Goal: Task Accomplishment & Management: Manage account settings

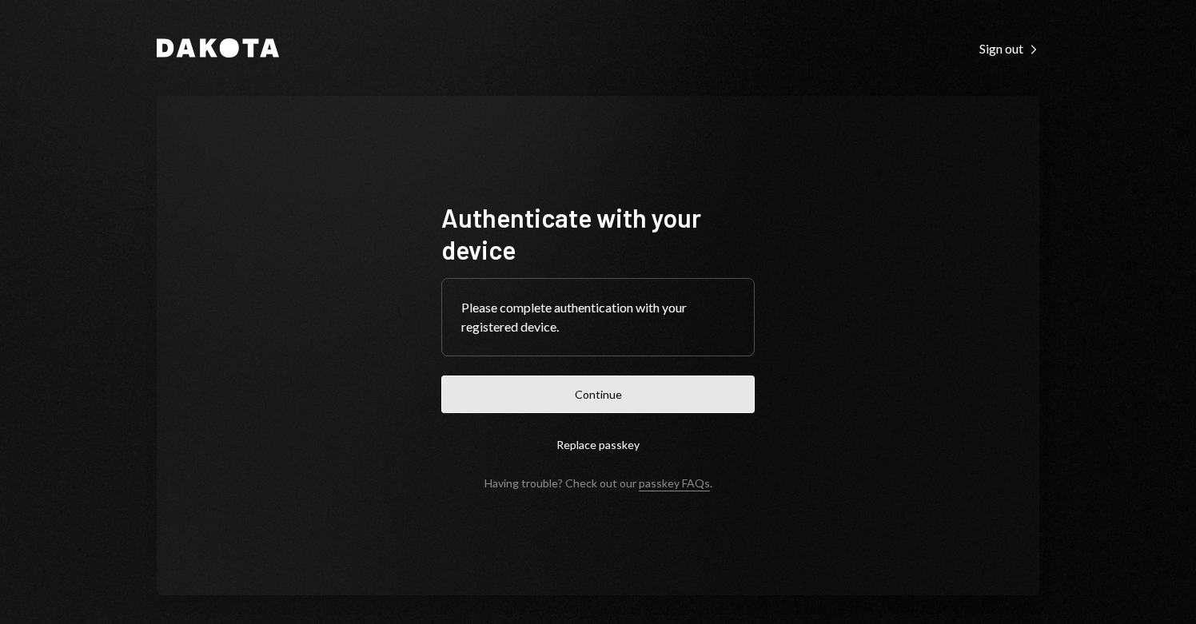
click at [602, 389] on button "Continue" at bounding box center [597, 395] width 313 height 38
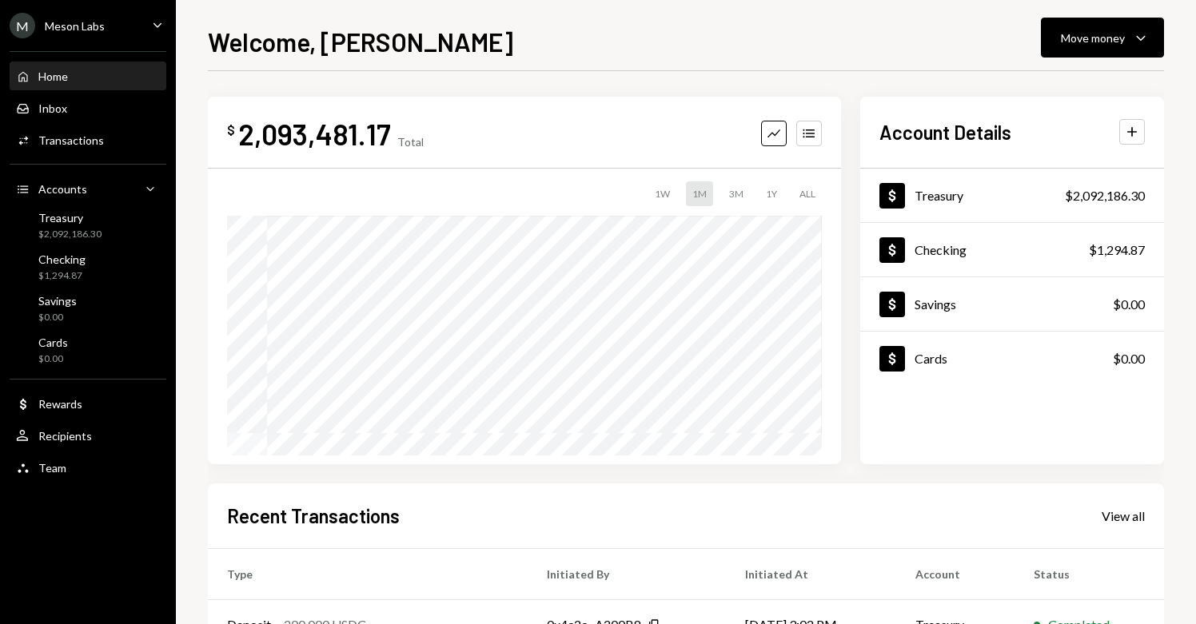
click at [145, 23] on div "M Meson Labs Caret Down" at bounding box center [88, 26] width 176 height 26
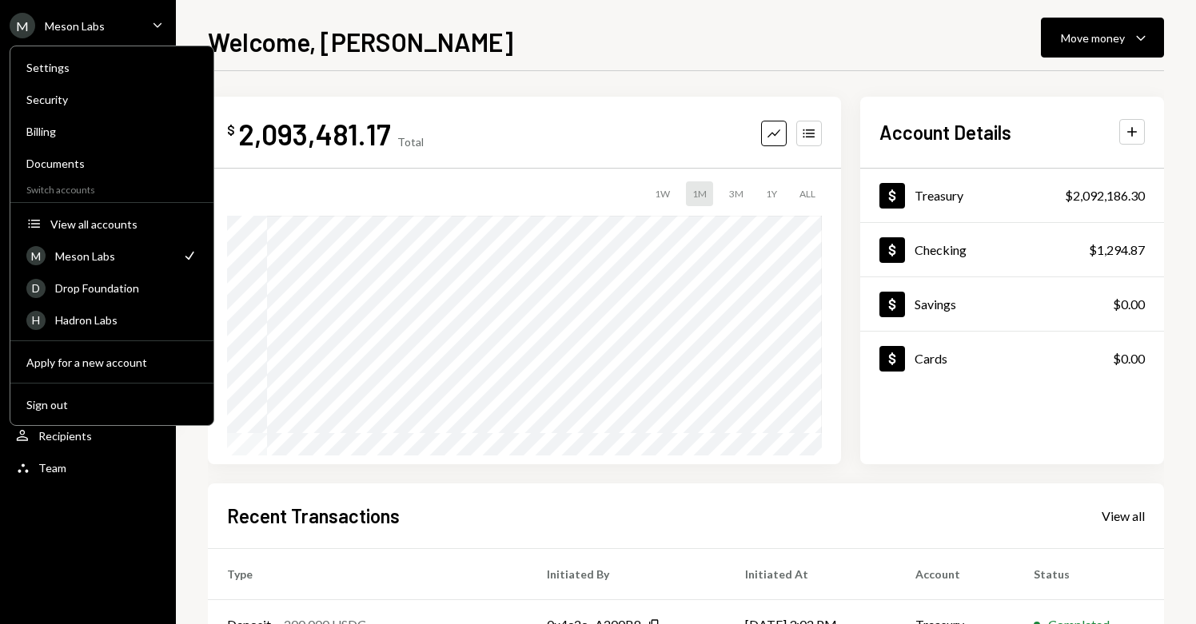
click at [145, 23] on div "M Meson Labs Caret Down" at bounding box center [88, 26] width 176 height 26
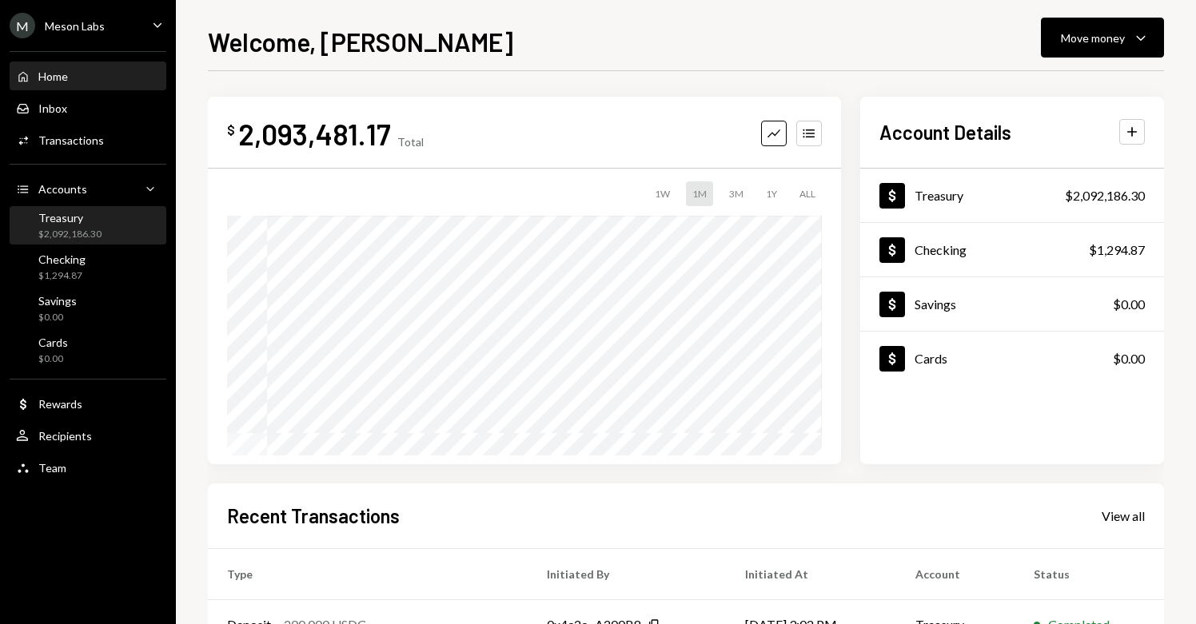
click at [112, 231] on div "Treasury $2,092,186.30" at bounding box center [88, 226] width 144 height 30
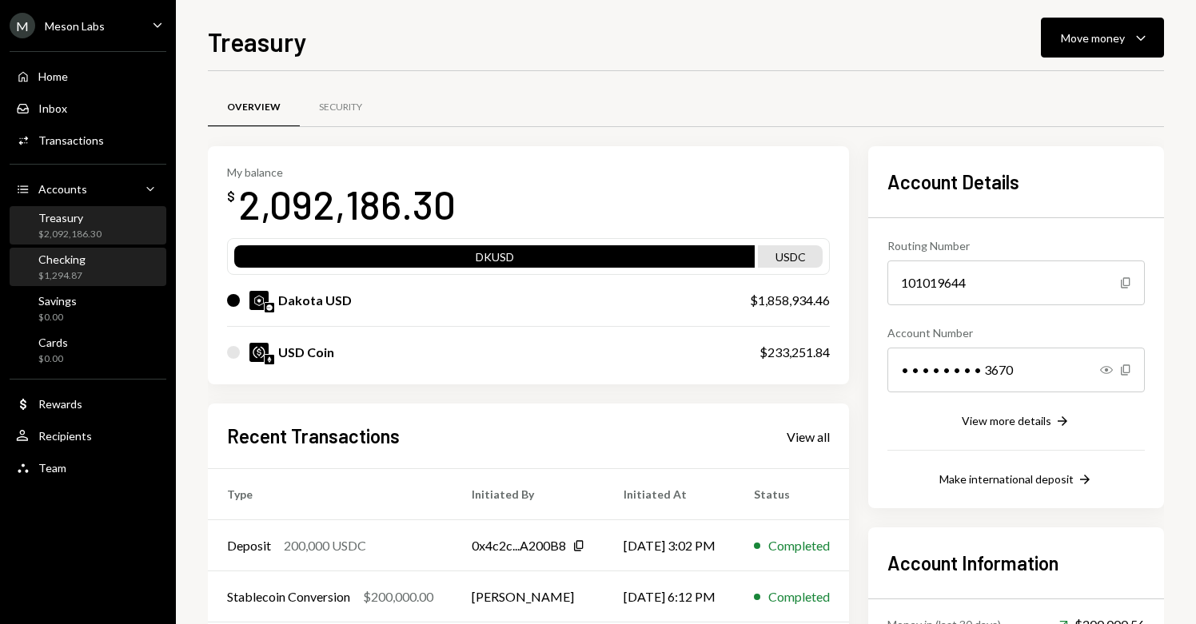
click at [44, 259] on div "Checking" at bounding box center [61, 260] width 47 height 14
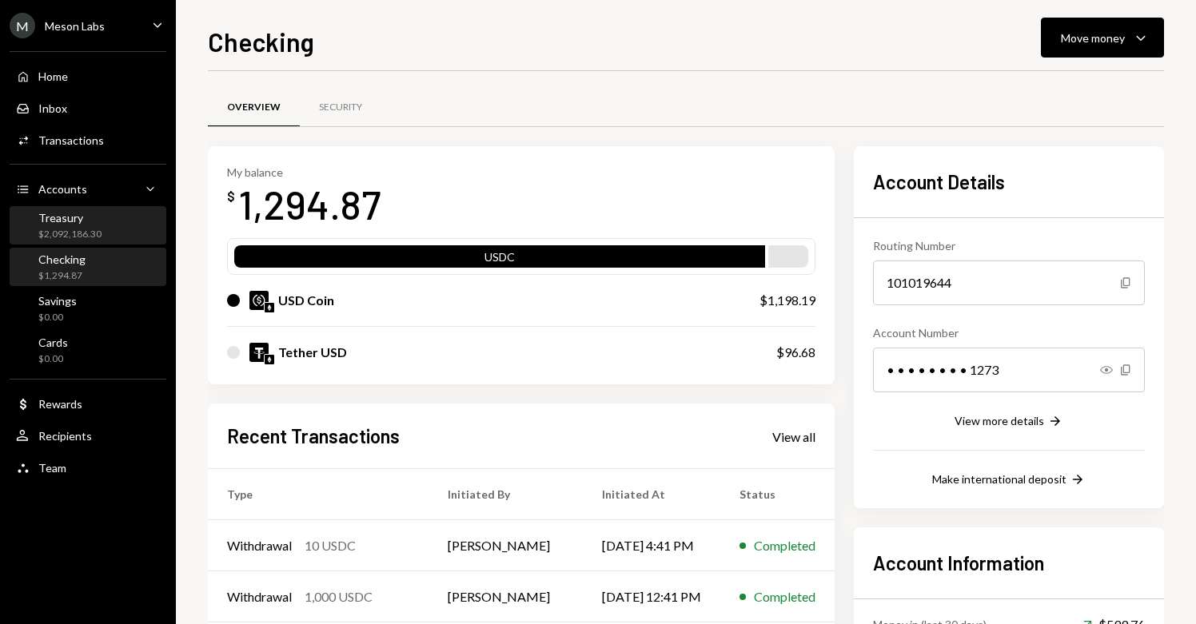
click at [91, 232] on div "$2,092,186.30" at bounding box center [69, 235] width 63 height 14
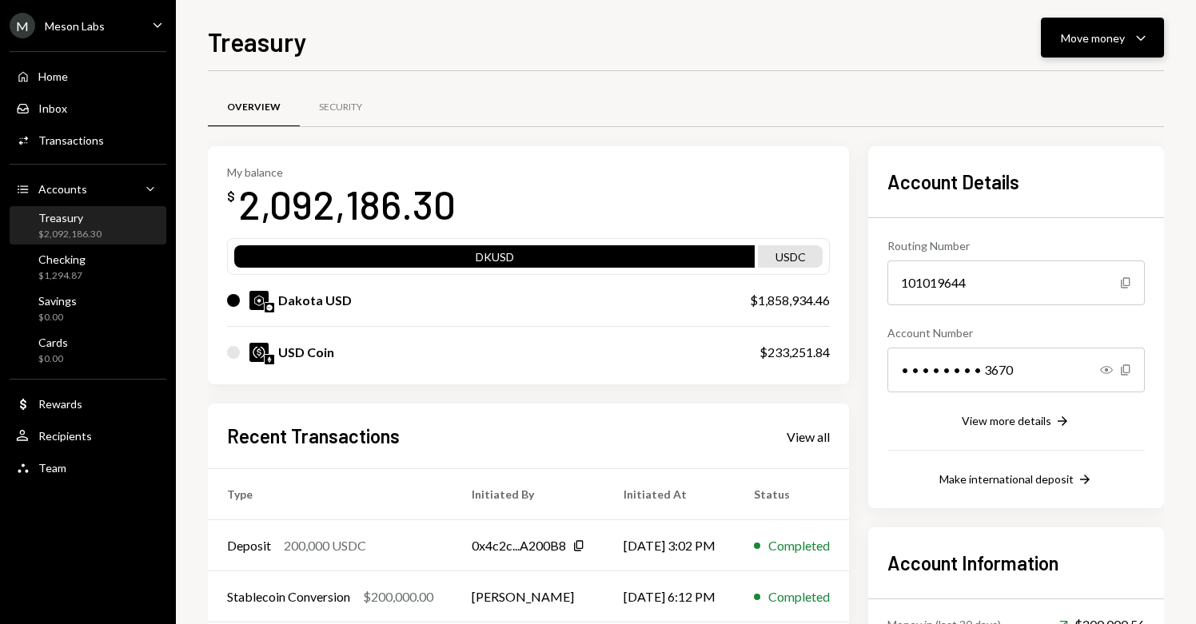
click at [1130, 50] on button "Move money Caret Down" at bounding box center [1102, 38] width 123 height 40
click at [1082, 97] on div "Withdraw Send" at bounding box center [1078, 86] width 160 height 36
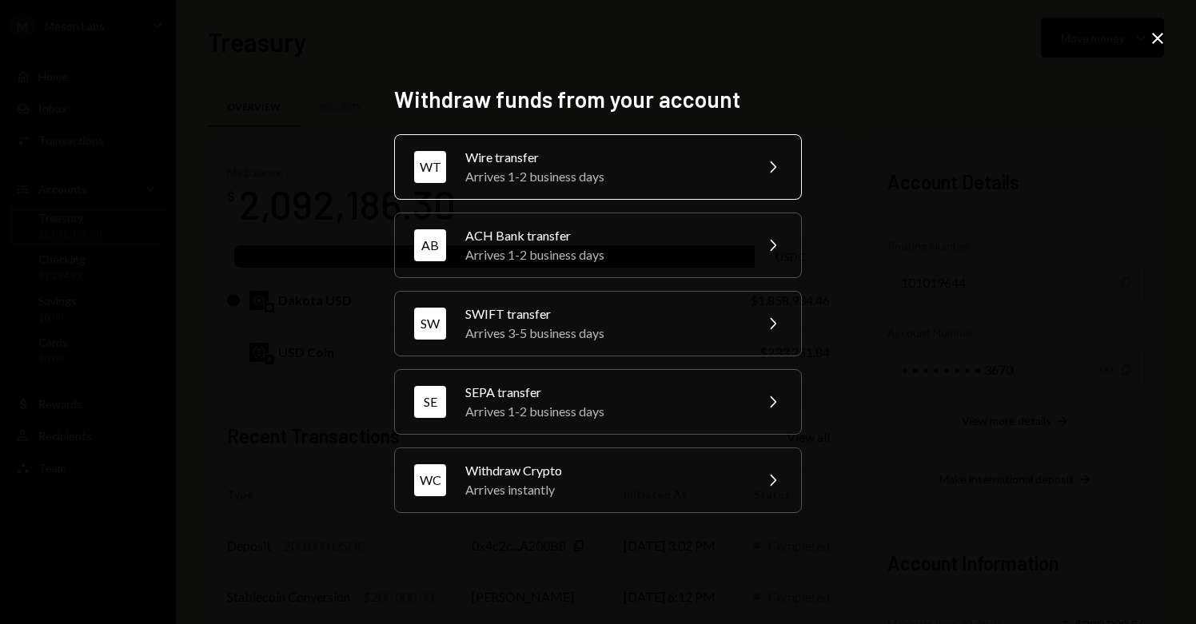
click at [646, 176] on div "Arrives 1-2 business days" at bounding box center [604, 176] width 278 height 19
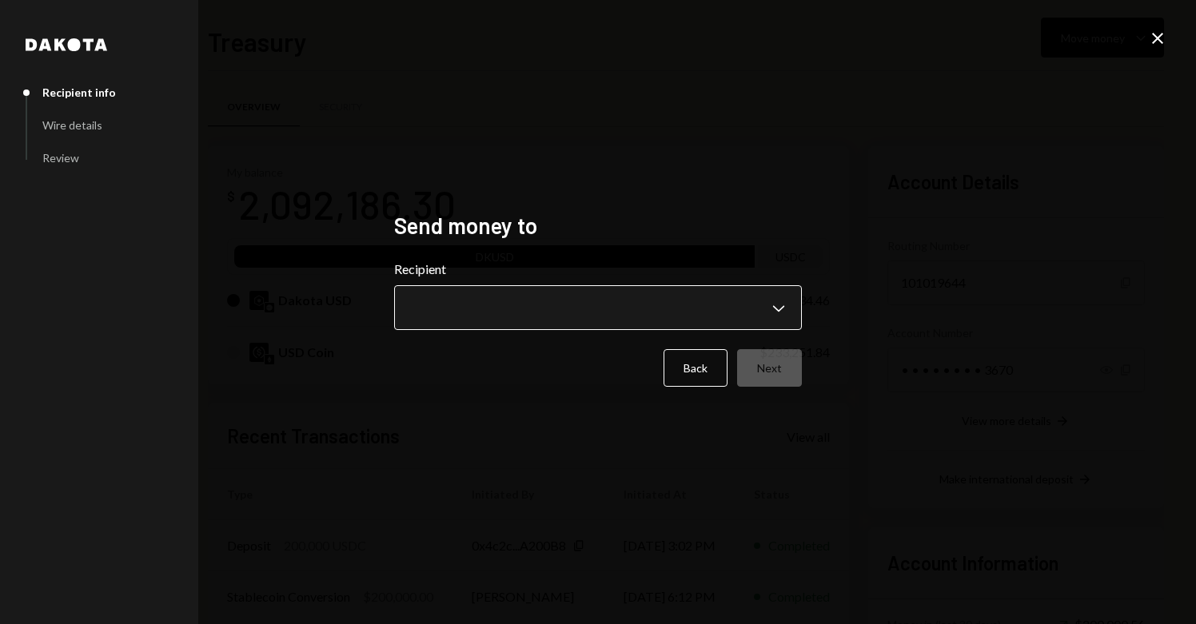
click at [596, 302] on body "M Meson Labs Caret Down Home Home Inbox Inbox Activities Transactions Accounts …" at bounding box center [598, 312] width 1196 height 624
click at [828, 256] on div "**********" at bounding box center [598, 312] width 1196 height 624
click at [688, 385] on button "Back" at bounding box center [696, 368] width 64 height 38
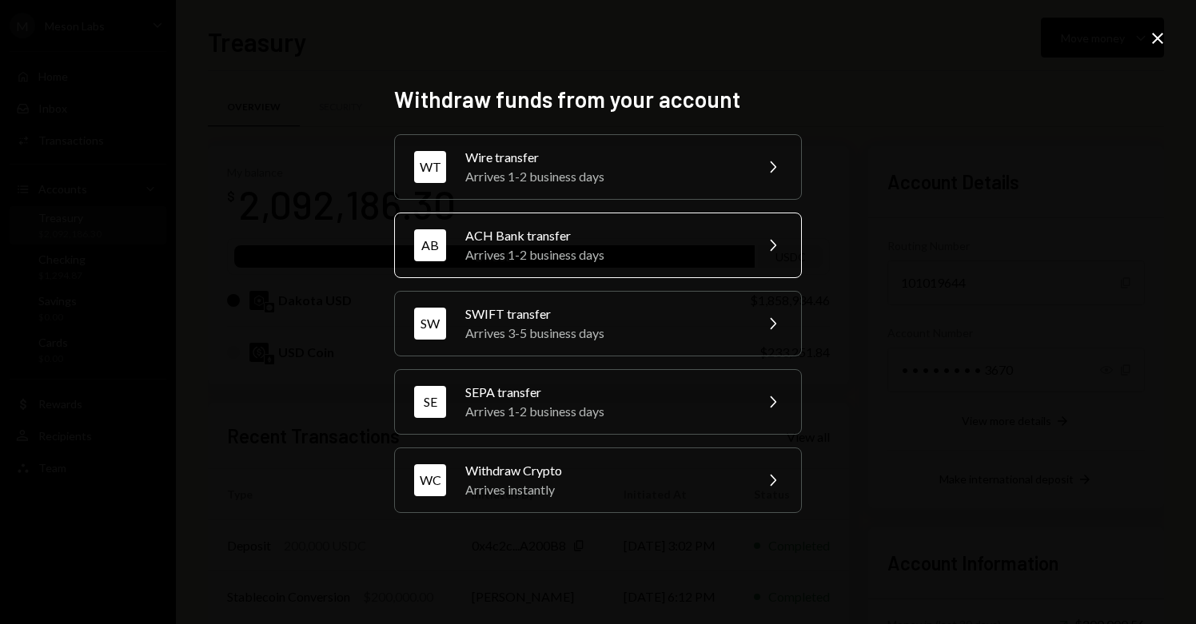
click at [613, 248] on div "Arrives 1-2 business days" at bounding box center [604, 254] width 278 height 19
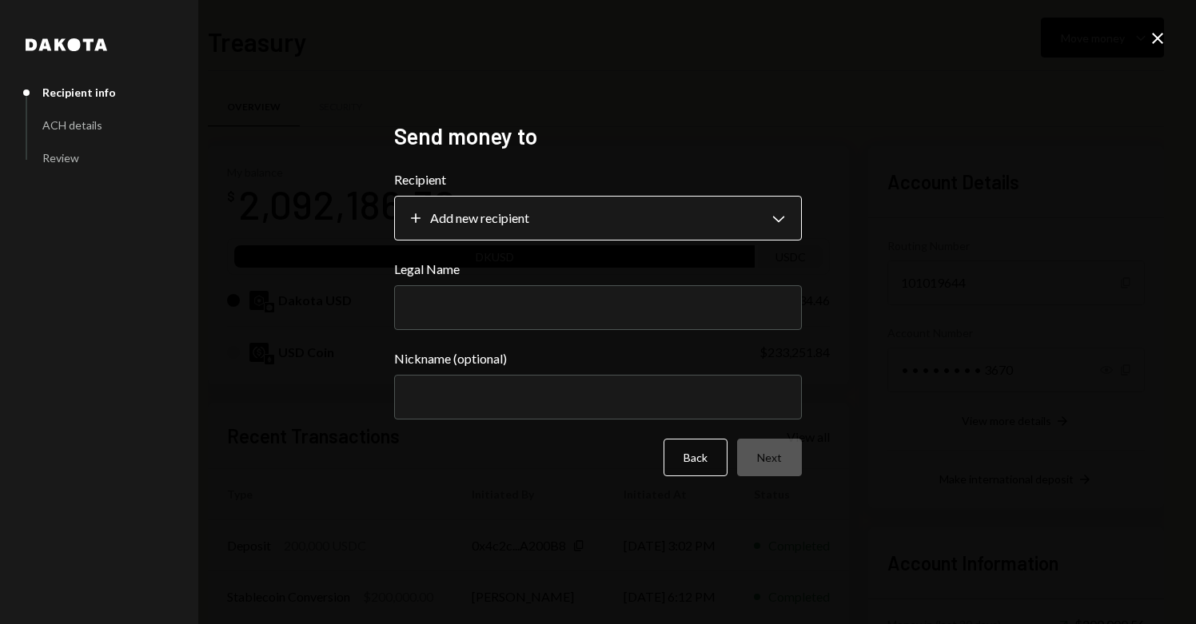
click at [608, 222] on body "M Meson Labs Caret Down Home Home Inbox Inbox Activities Transactions Accounts …" at bounding box center [598, 312] width 1196 height 624
click at [1006, 295] on div "**********" at bounding box center [598, 312] width 1196 height 624
click at [714, 457] on button "Back" at bounding box center [696, 458] width 64 height 38
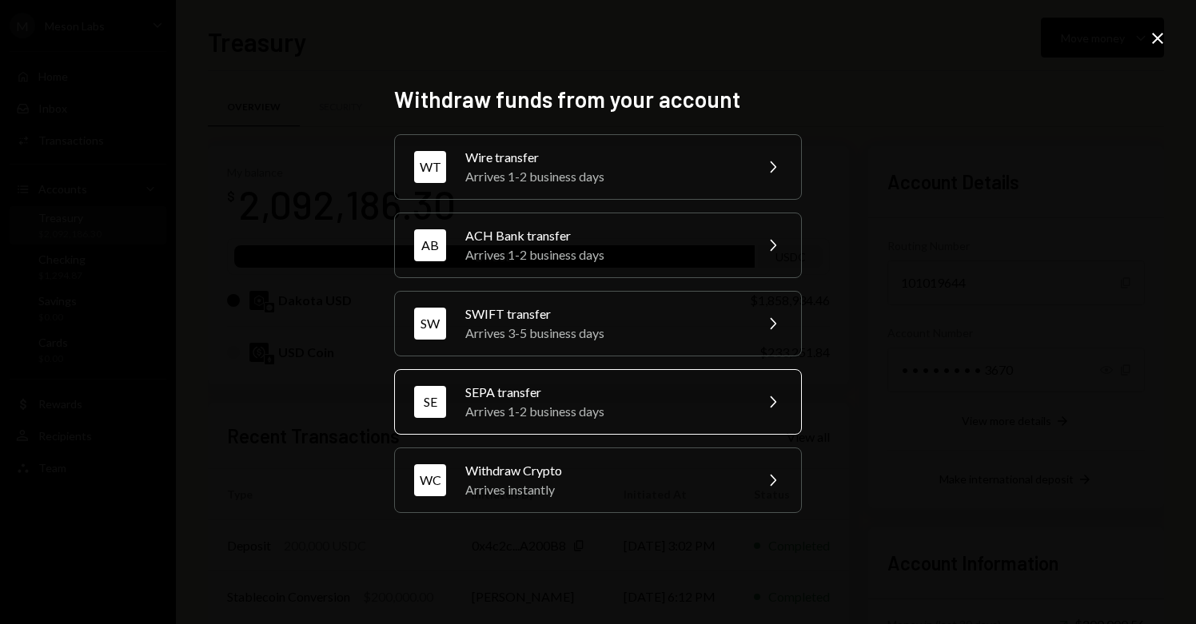
click at [653, 418] on div "Arrives 1-2 business days" at bounding box center [604, 411] width 278 height 19
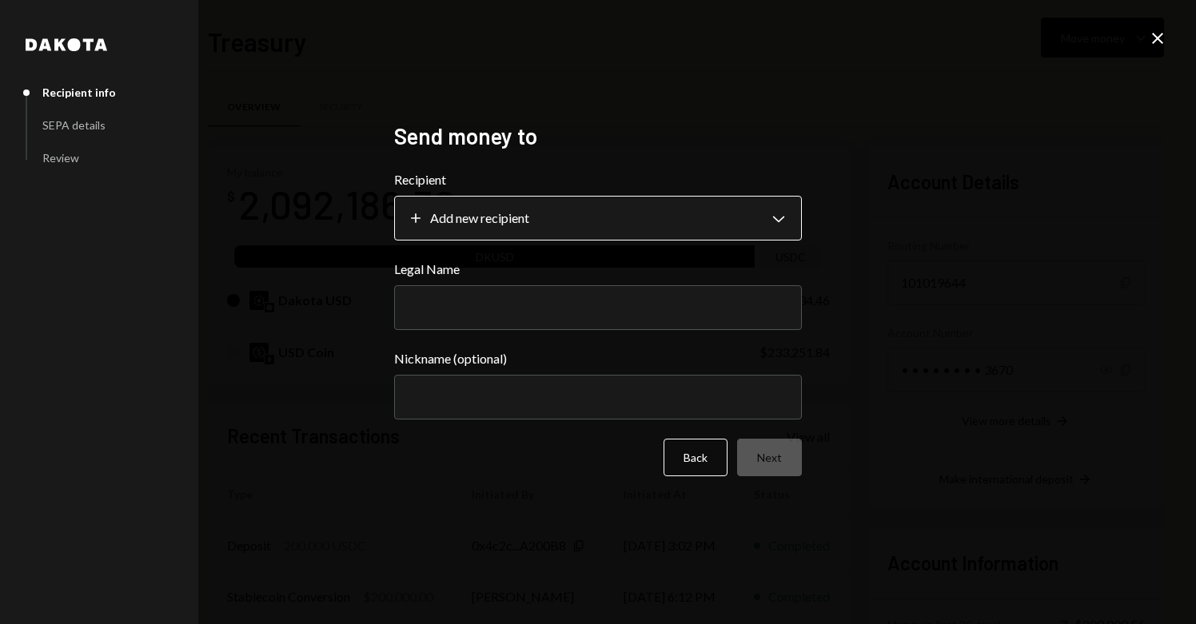
click at [671, 228] on body "M Meson Labs Caret Down Home Home Inbox Inbox Activities Transactions Accounts …" at bounding box center [598, 312] width 1196 height 624
click at [1086, 329] on div "**********" at bounding box center [598, 312] width 1196 height 624
click at [711, 338] on form "**********" at bounding box center [598, 323] width 408 height 306
click at [740, 314] on input "Legal Name" at bounding box center [598, 307] width 408 height 45
click at [714, 470] on button "Back" at bounding box center [696, 458] width 64 height 38
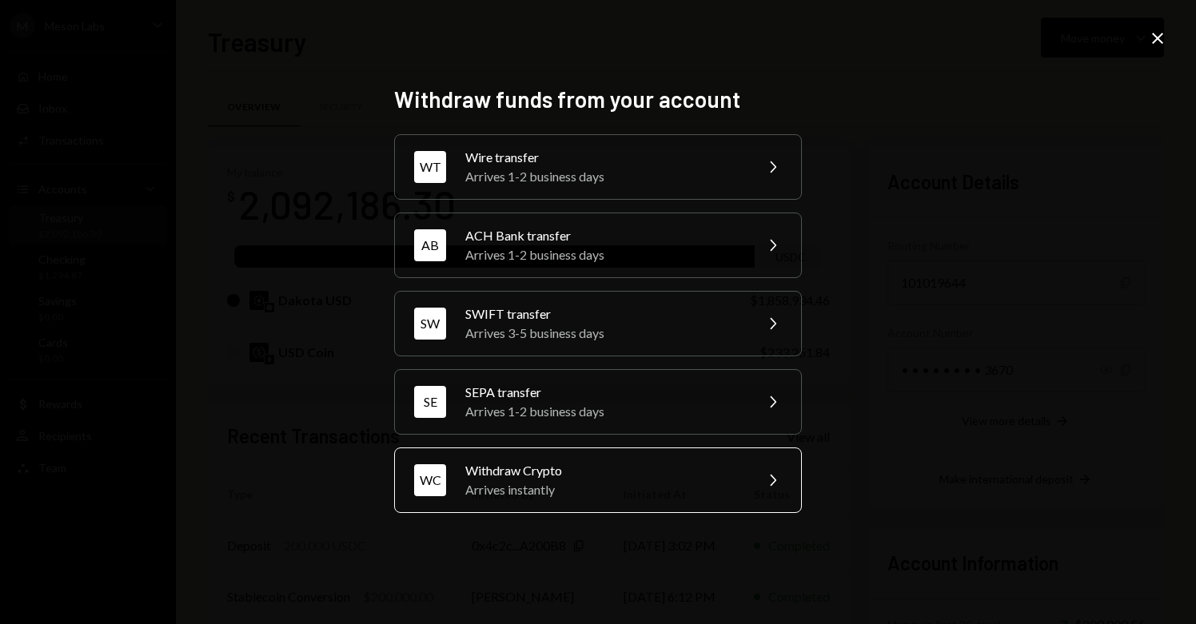
click at [628, 468] on div "Withdraw Crypto" at bounding box center [604, 470] width 278 height 19
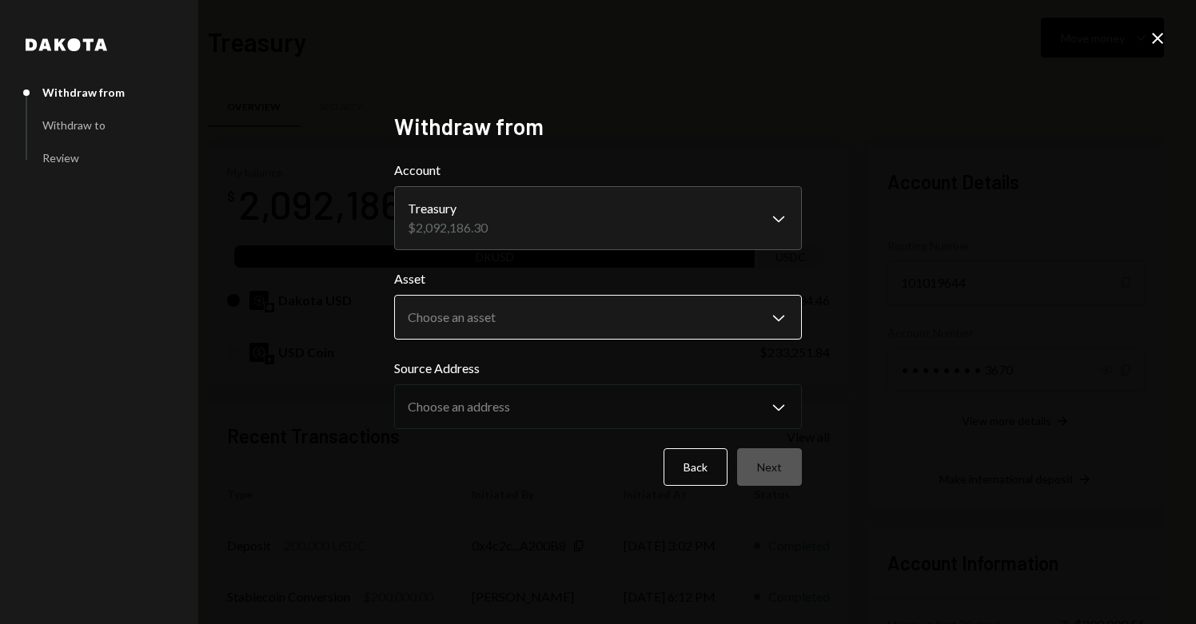
click at [604, 323] on body "M Meson Labs Caret Down Home Home Inbox Inbox Activities Transactions Accounts …" at bounding box center [598, 312] width 1196 height 624
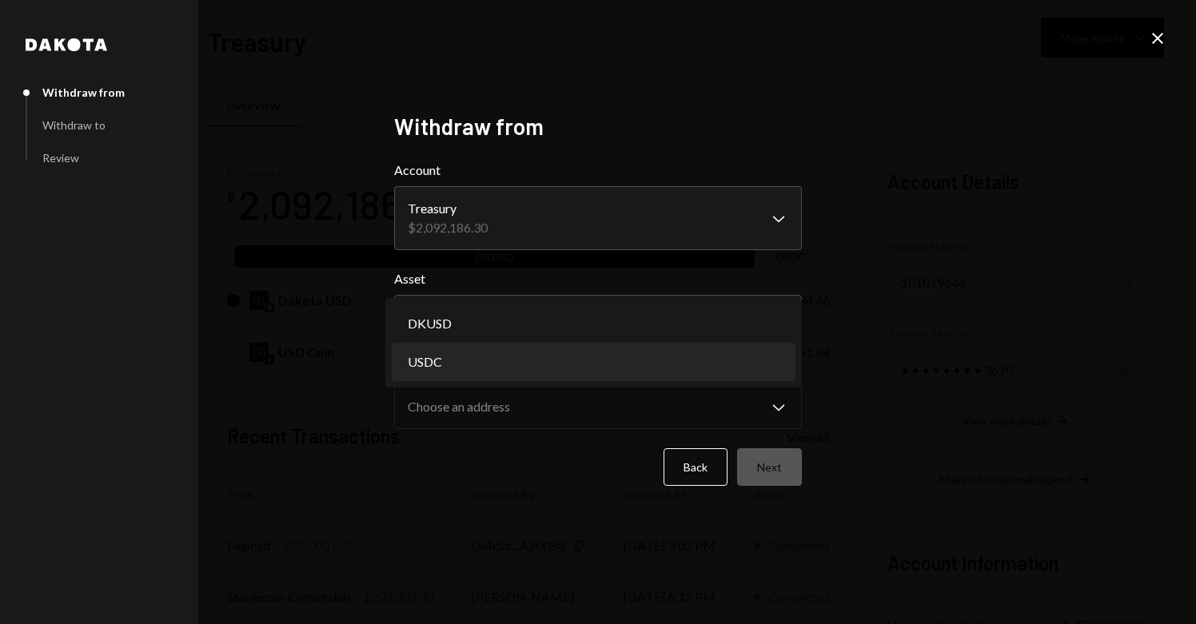
select select "****"
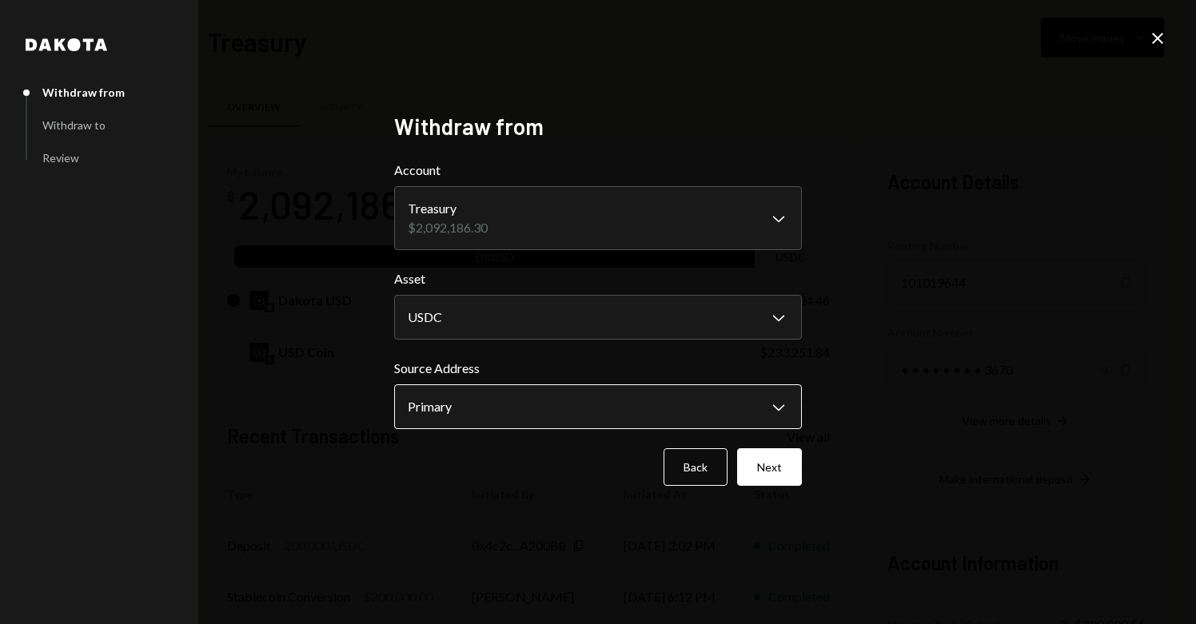
click at [484, 408] on body "M Meson Labs Caret Down Home Home Inbox Inbox Activities Transactions Accounts …" at bounding box center [598, 312] width 1196 height 624
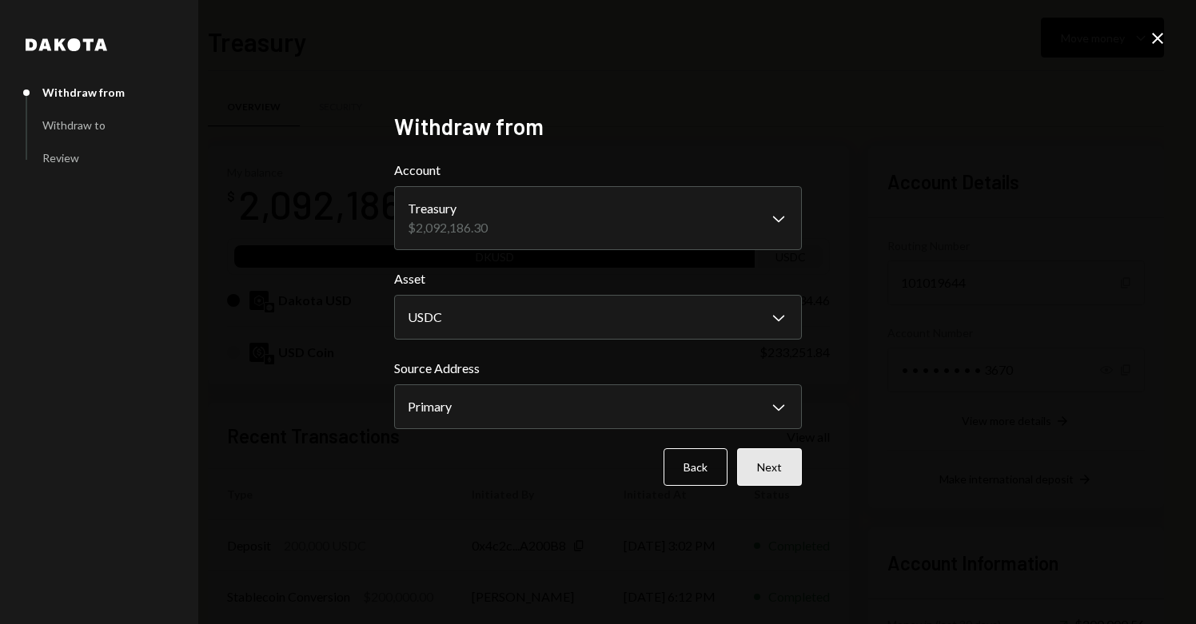
click at [782, 472] on button "Next" at bounding box center [769, 468] width 65 height 38
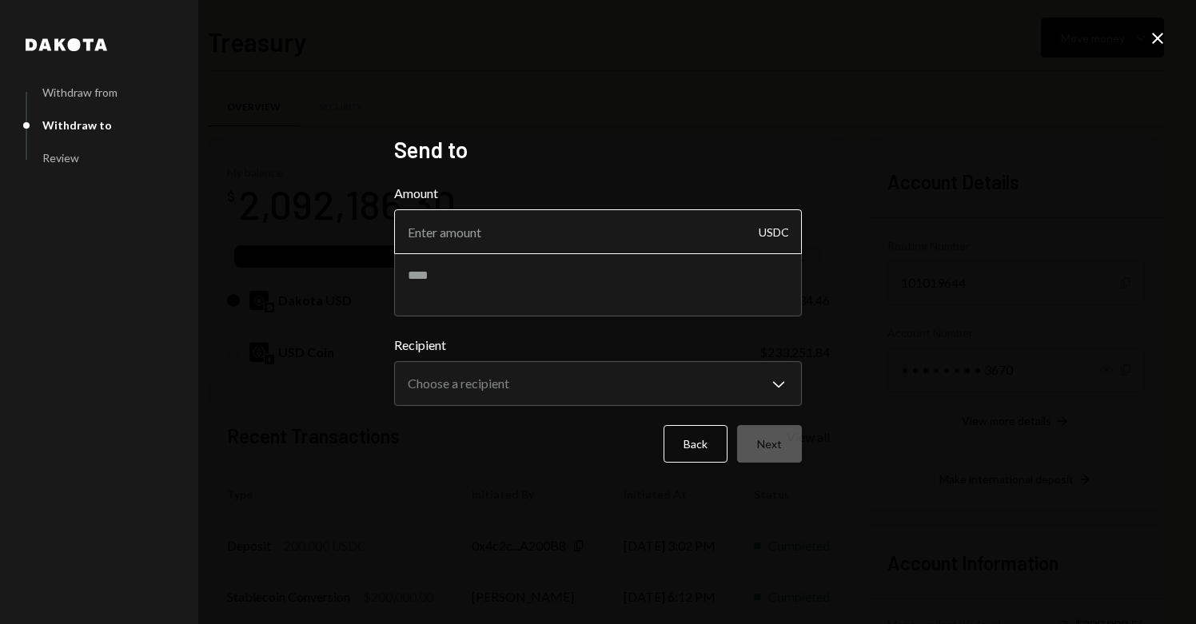
click at [629, 241] on input "Amount" at bounding box center [598, 231] width 408 height 45
type input "1607"
type input "1607.63"
click at [528, 295] on textarea at bounding box center [598, 285] width 408 height 64
type textarea "*"
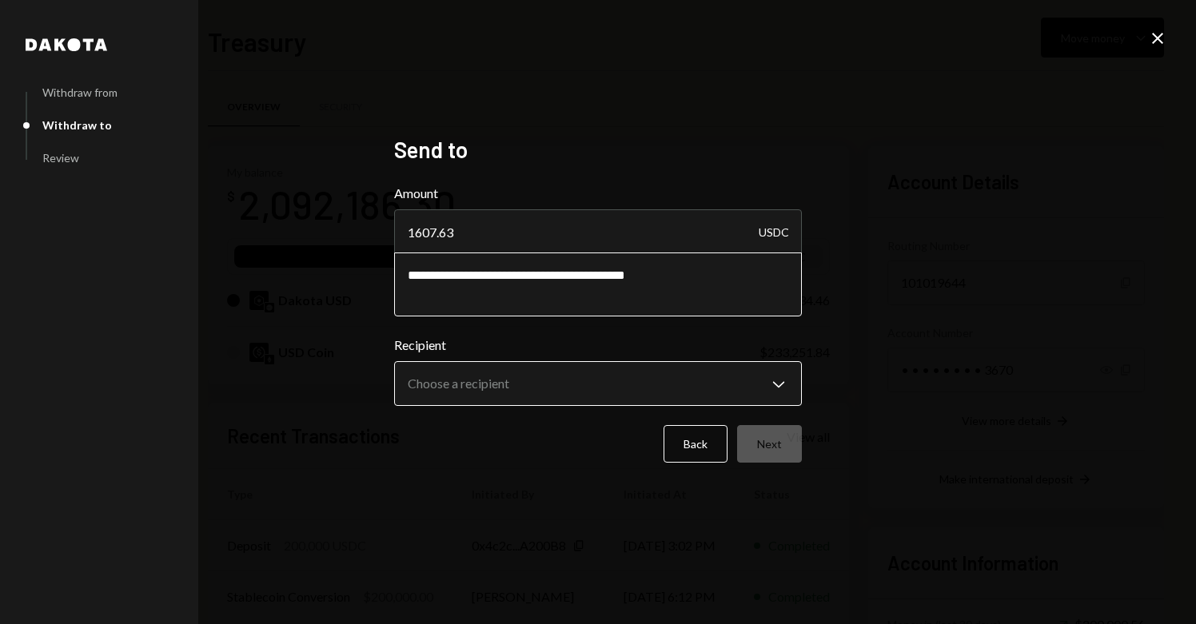
type textarea "**********"
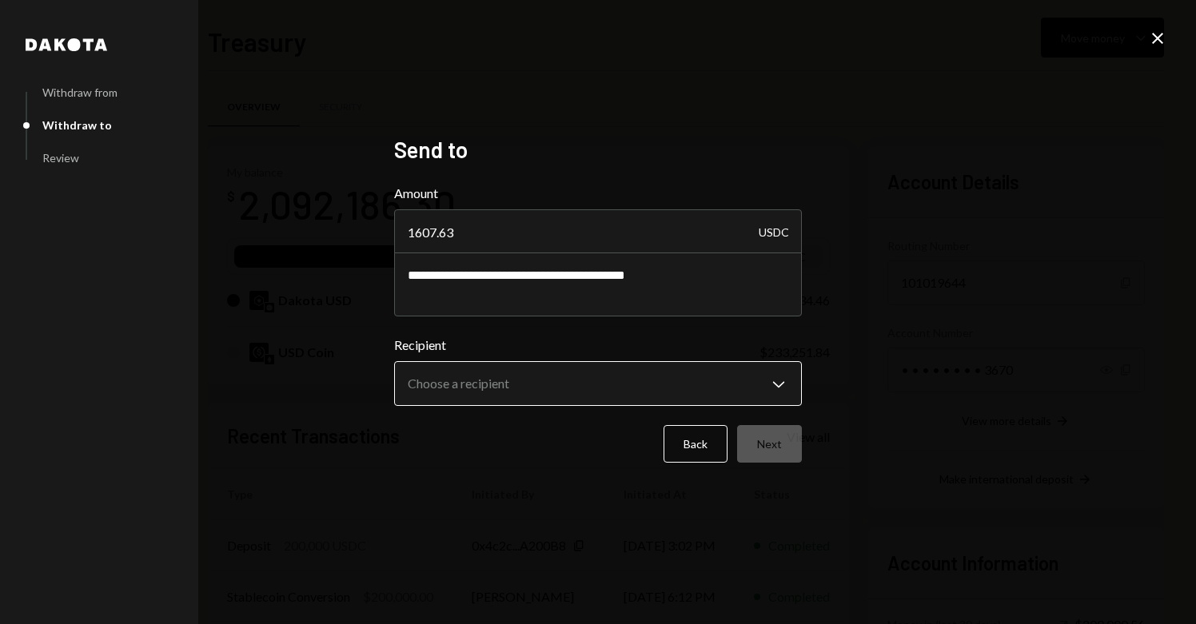
click at [572, 386] on body "M Meson Labs Caret Down Home Home Inbox Inbox Activities Transactions Accounts …" at bounding box center [598, 312] width 1196 height 624
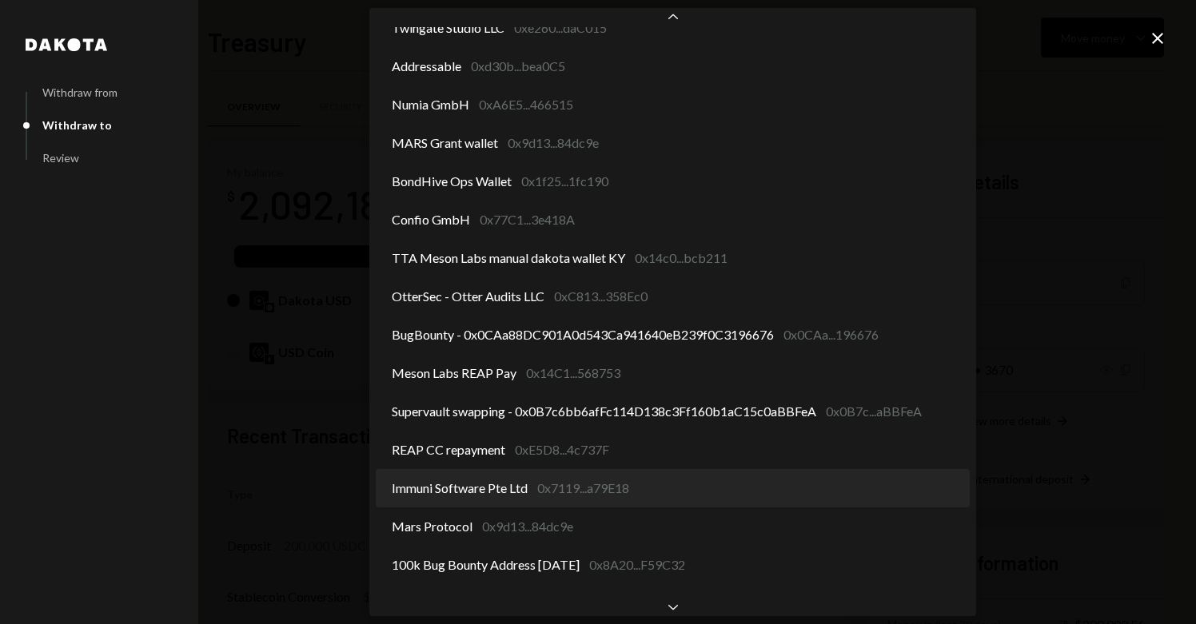
scroll to position [253, 0]
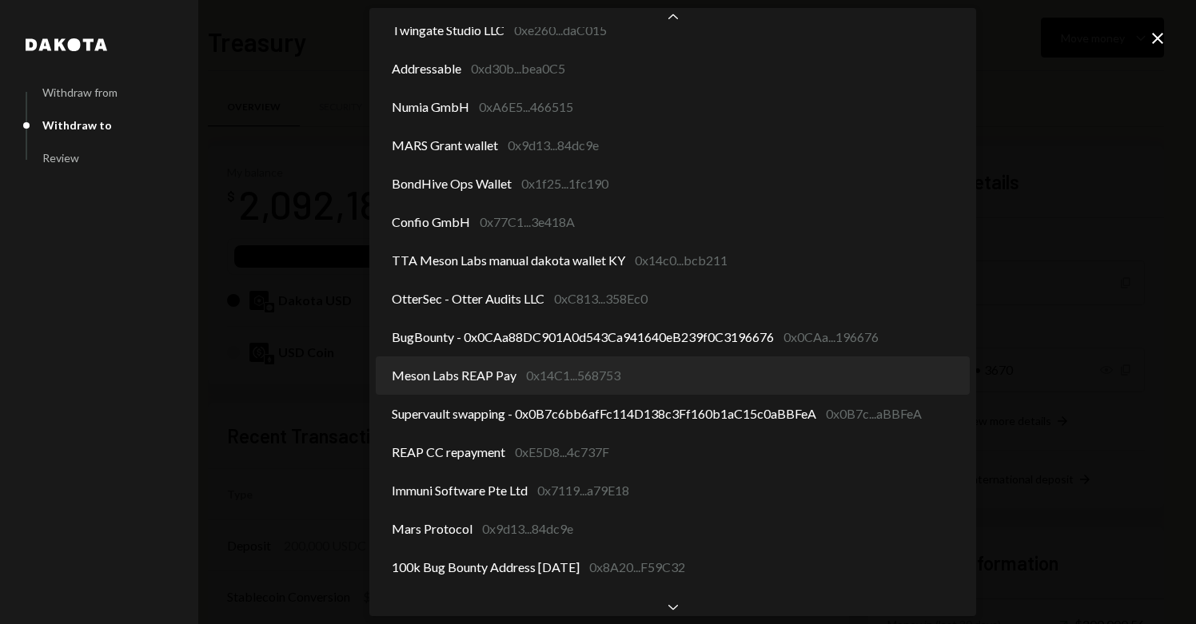
select select "**********"
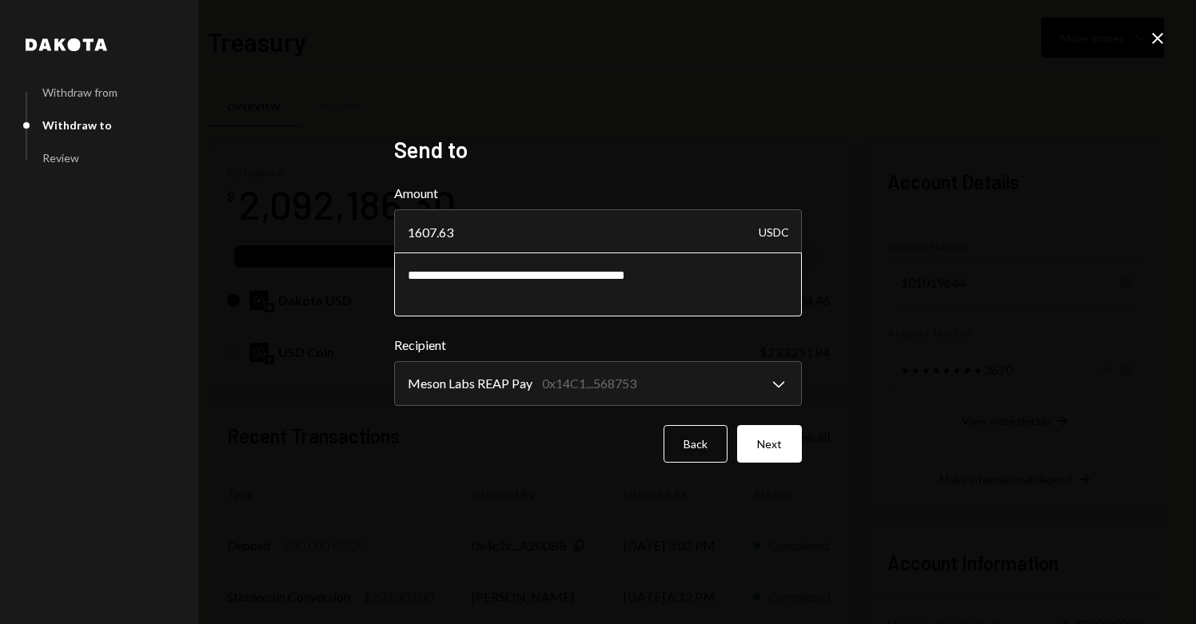
click at [702, 280] on textarea "**********" at bounding box center [598, 285] width 408 height 64
type textarea "**********"
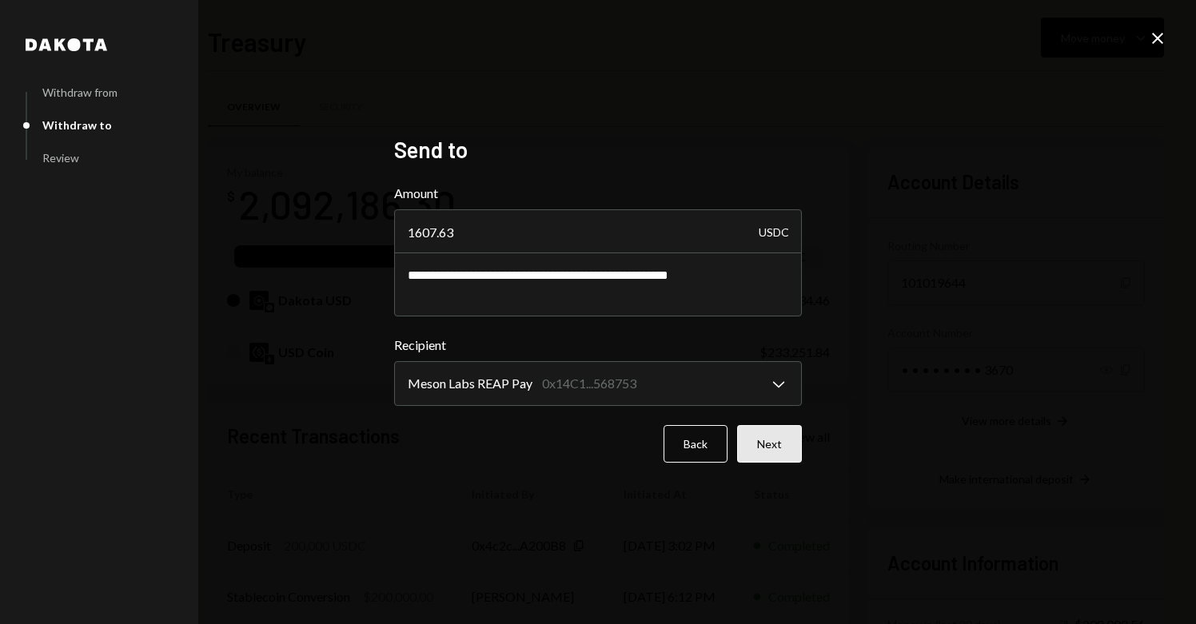
click at [774, 448] on button "Next" at bounding box center [769, 444] width 65 height 38
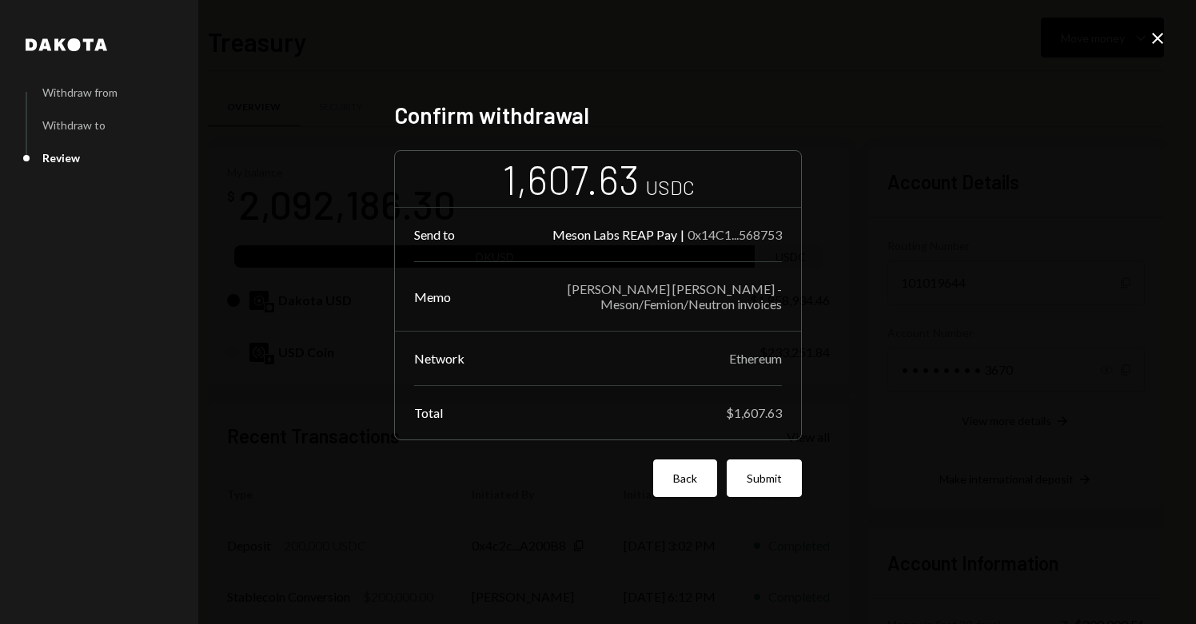
click at [684, 477] on button "Back" at bounding box center [685, 479] width 64 height 38
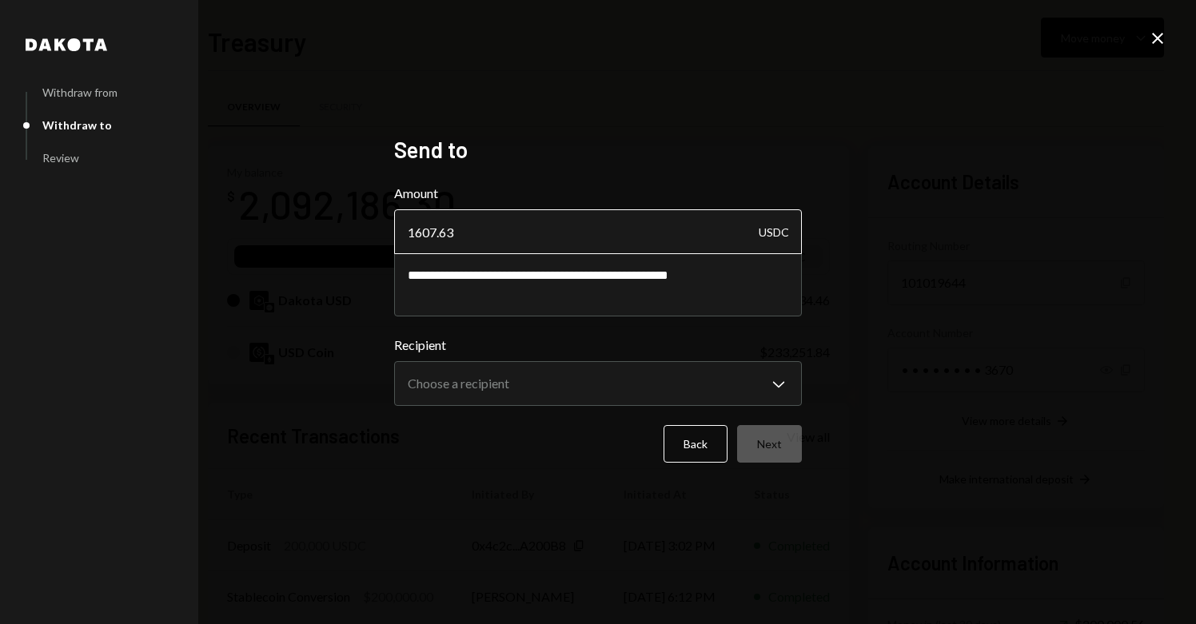
click at [488, 235] on input "1607.63" at bounding box center [598, 231] width 408 height 45
drag, startPoint x: 503, startPoint y: 231, endPoint x: 359, endPoint y: 229, distance: 143.9
click at [352, 221] on div "**********" at bounding box center [598, 312] width 1196 height 624
type input "1700"
click at [1015, 450] on div "**********" at bounding box center [598, 312] width 1196 height 624
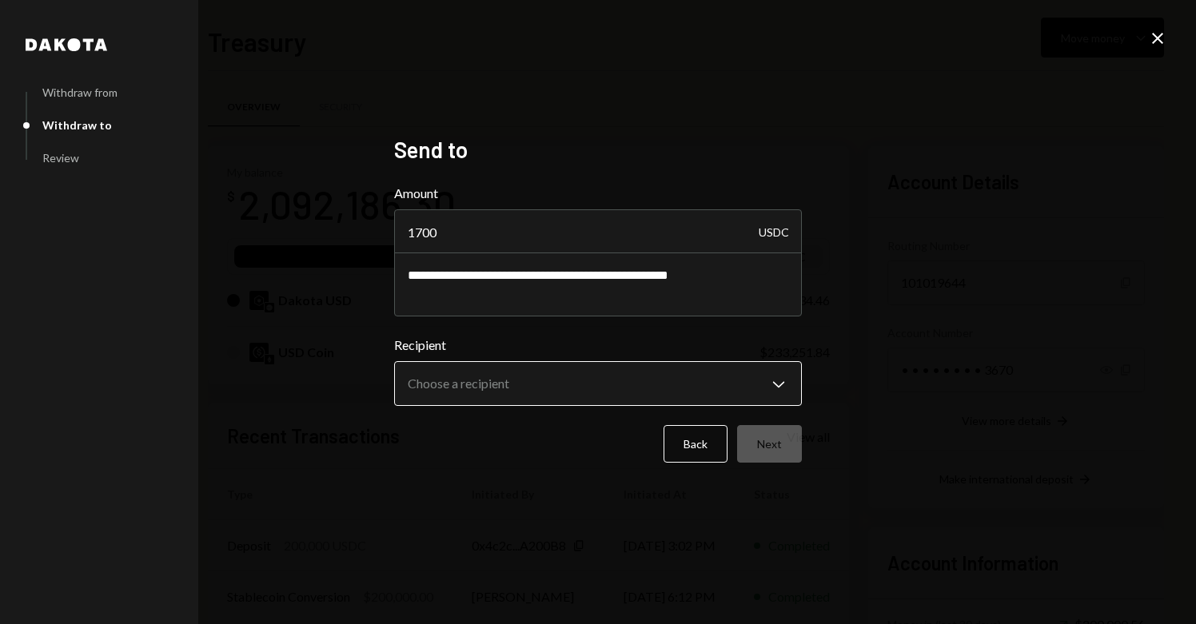
click at [638, 387] on body "M Meson Labs Caret Down Home Home Inbox Inbox Activities Transactions Accounts …" at bounding box center [598, 312] width 1196 height 624
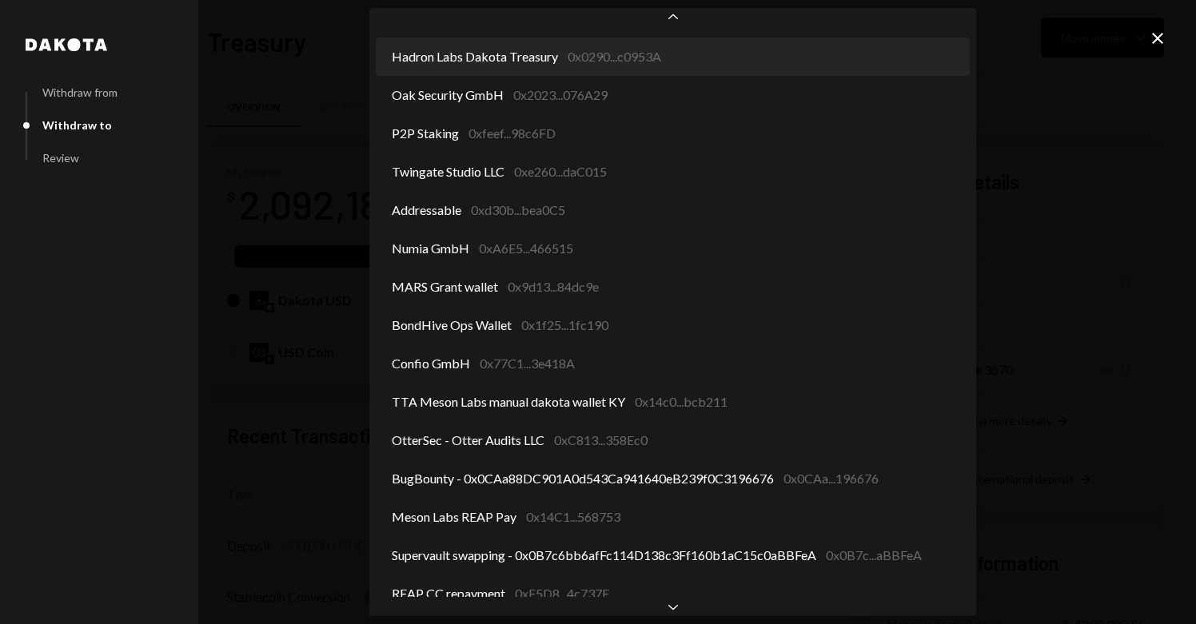
scroll to position [113, 0]
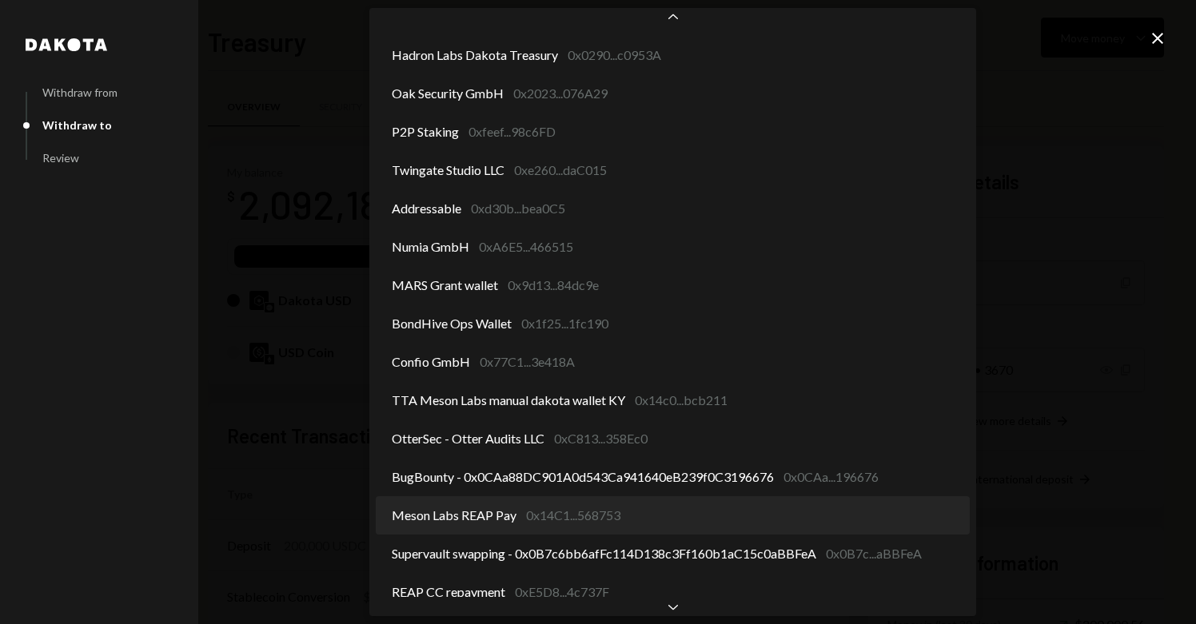
select select "**********"
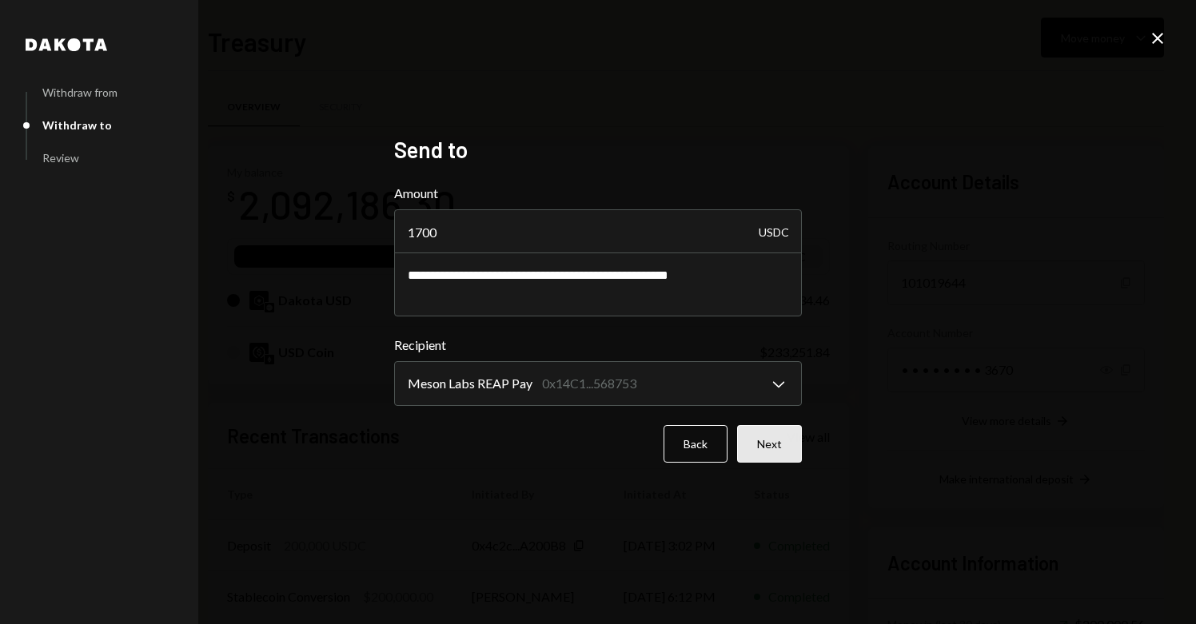
click at [770, 451] on button "Next" at bounding box center [769, 444] width 65 height 38
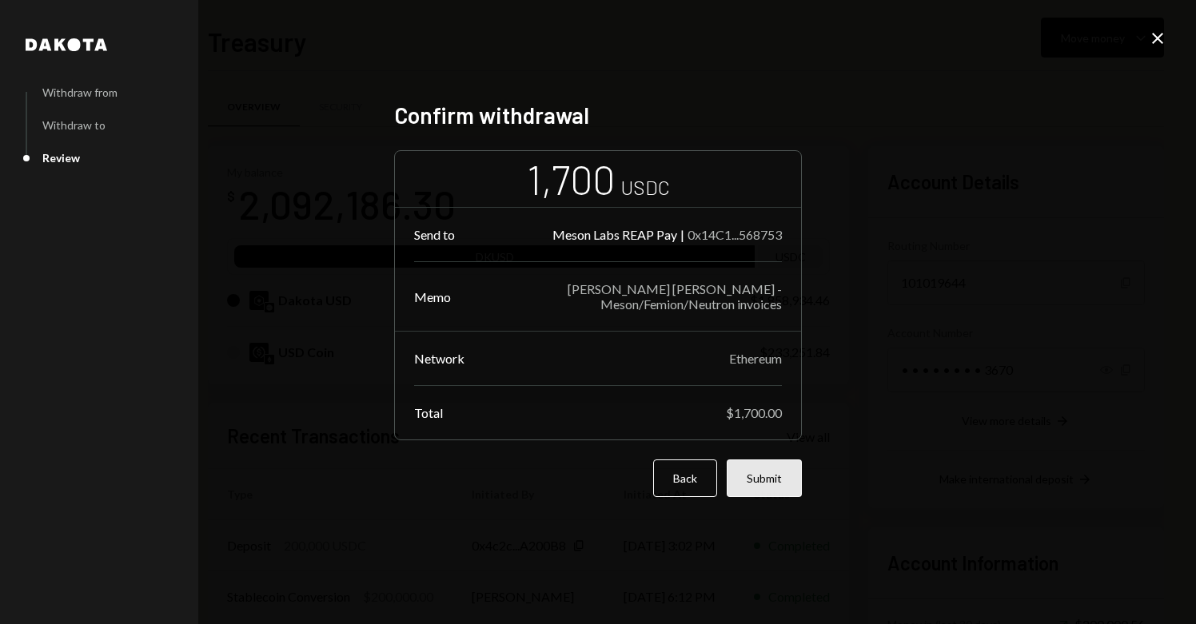
click at [763, 478] on button "Submit" at bounding box center [764, 479] width 75 height 38
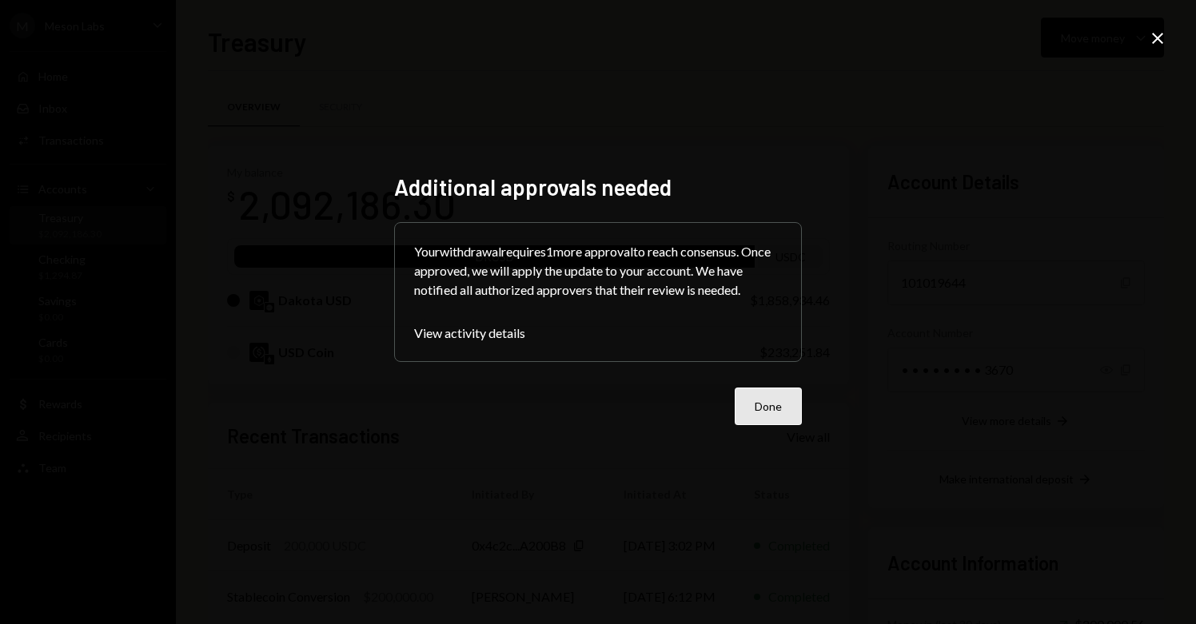
click at [747, 393] on button "Done" at bounding box center [768, 407] width 67 height 38
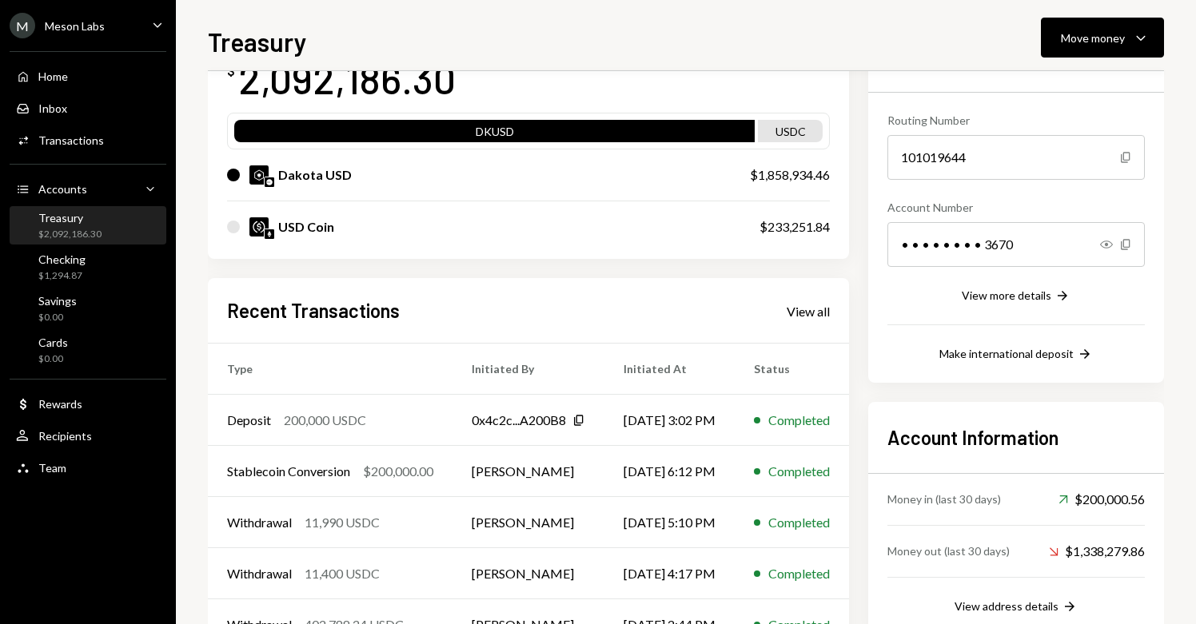
scroll to position [142, 0]
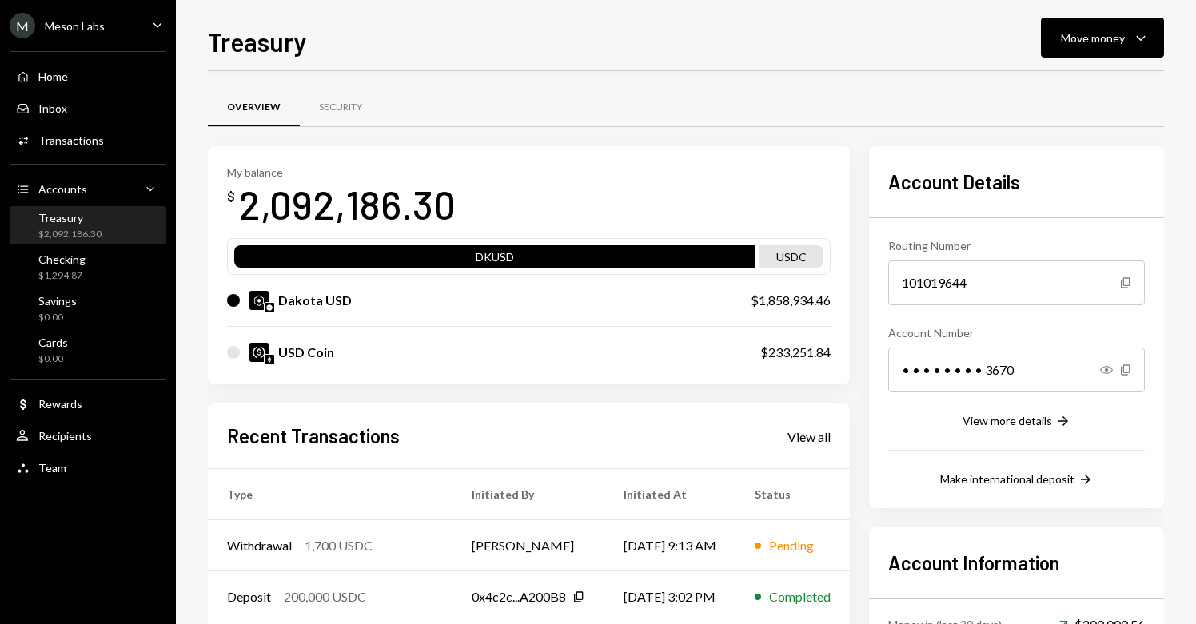
scroll to position [3, 0]
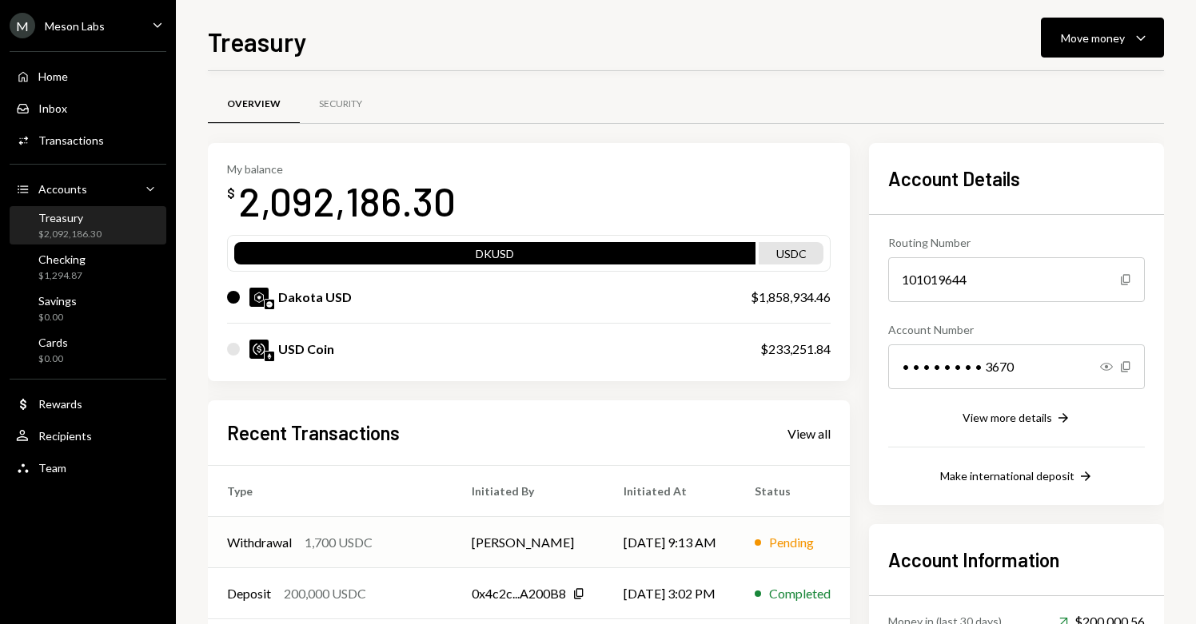
click at [545, 553] on td "[PERSON_NAME]" at bounding box center [529, 542] width 152 height 51
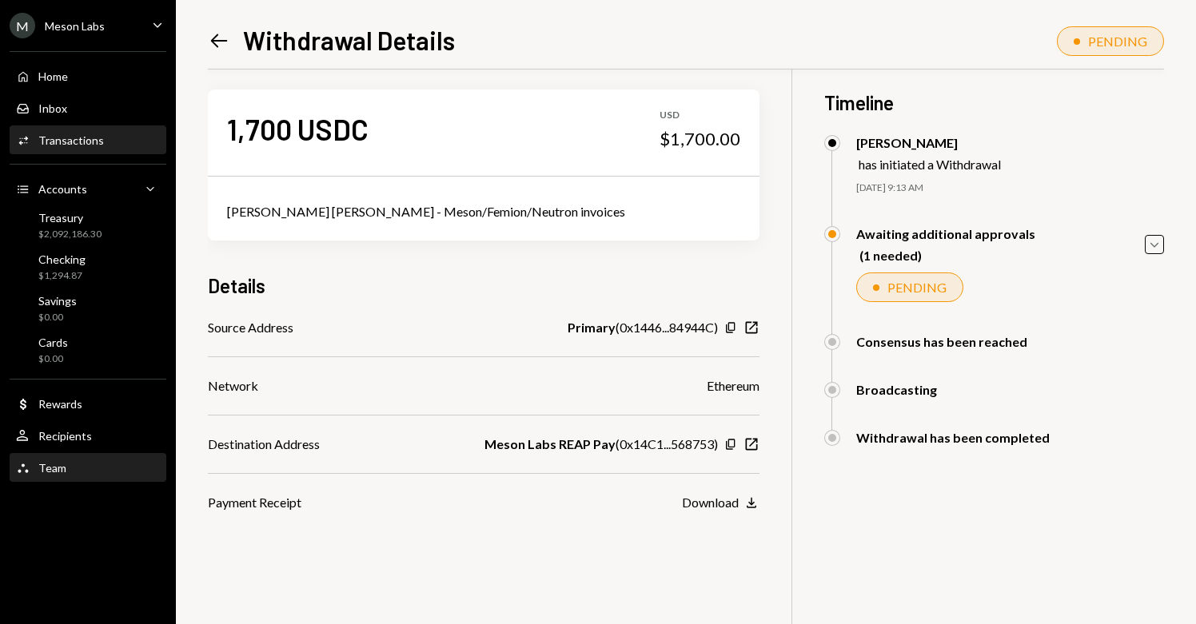
scroll to position [13, 0]
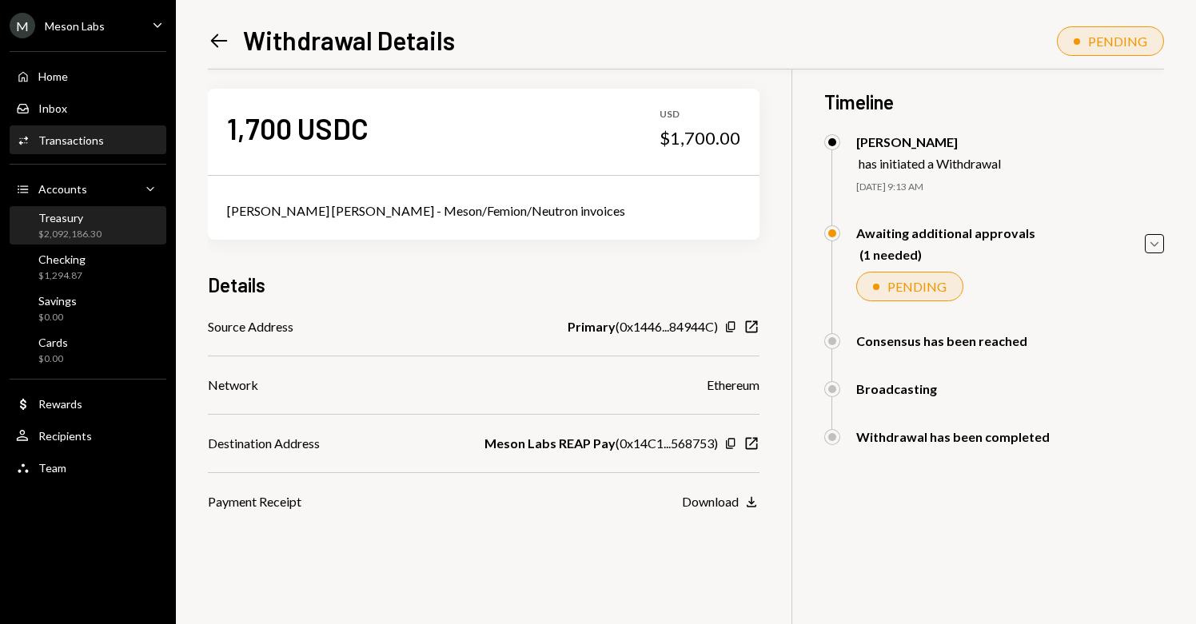
click at [70, 229] on div "$2,092,186.30" at bounding box center [69, 235] width 63 height 14
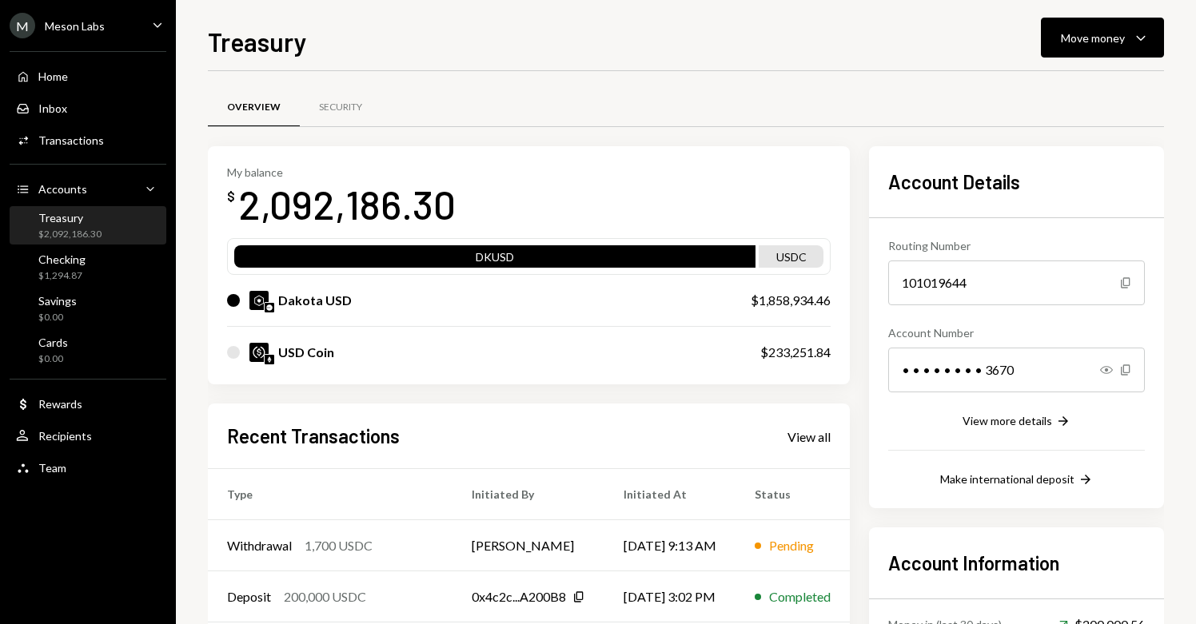
click at [65, 229] on div "$2,092,186.30" at bounding box center [69, 235] width 63 height 14
click at [1119, 30] on div "Move money" at bounding box center [1093, 38] width 64 height 17
click at [1058, 91] on div "Send" at bounding box center [1089, 86] width 117 height 17
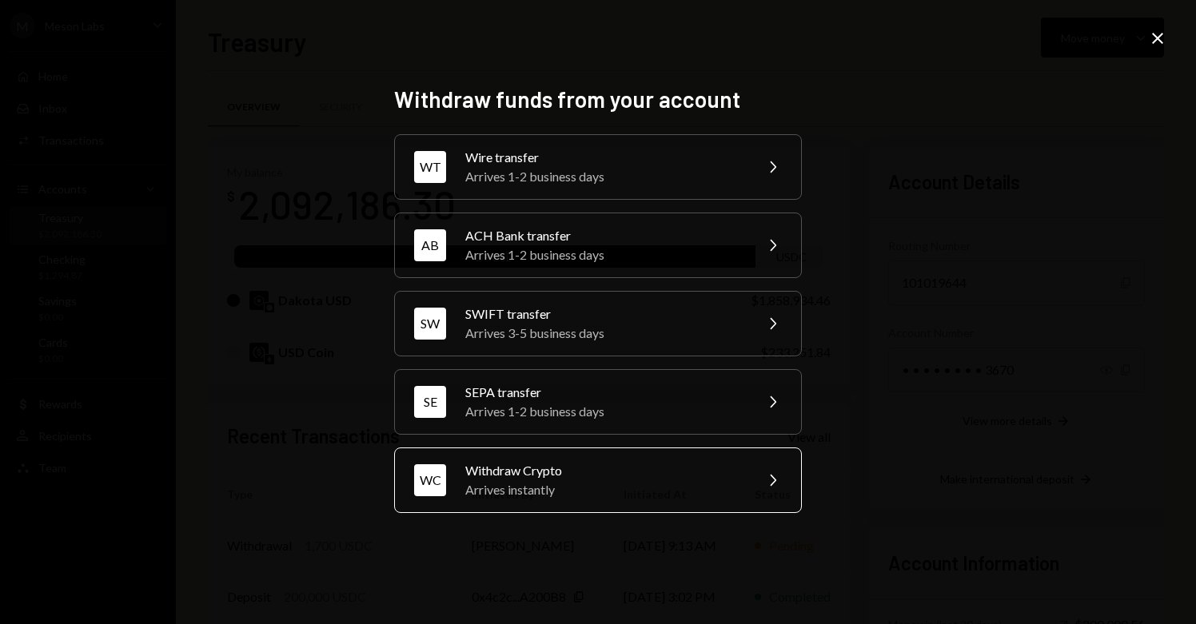
click at [524, 480] on div "Arrives instantly" at bounding box center [604, 489] width 278 height 19
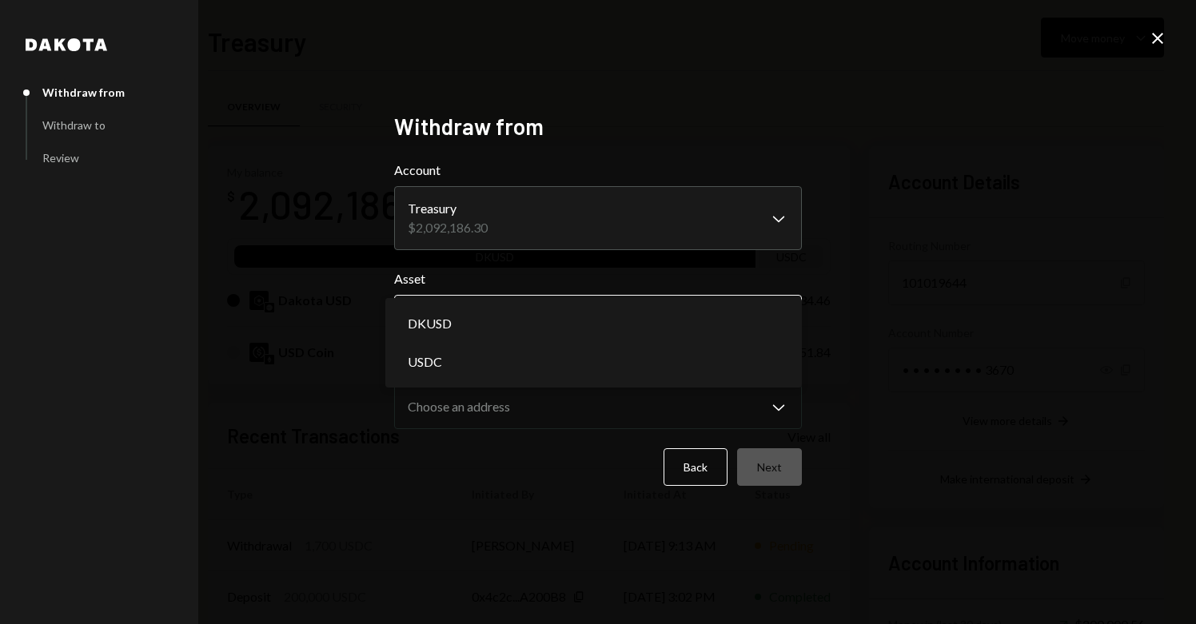
click at [562, 336] on body "M Meson Labs Caret Down Home Home Inbox Inbox Activities Transactions Accounts …" at bounding box center [598, 312] width 1196 height 624
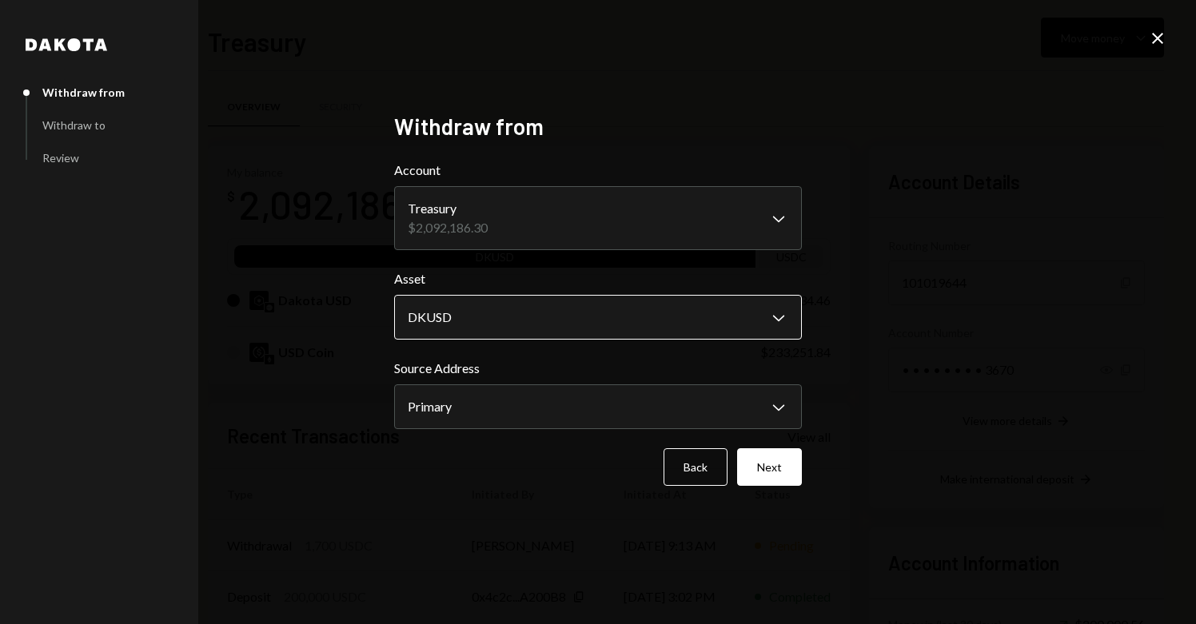
click at [569, 313] on body "M Meson Labs Caret Down Home Home Inbox Inbox Activities Transactions Accounts …" at bounding box center [598, 312] width 1196 height 624
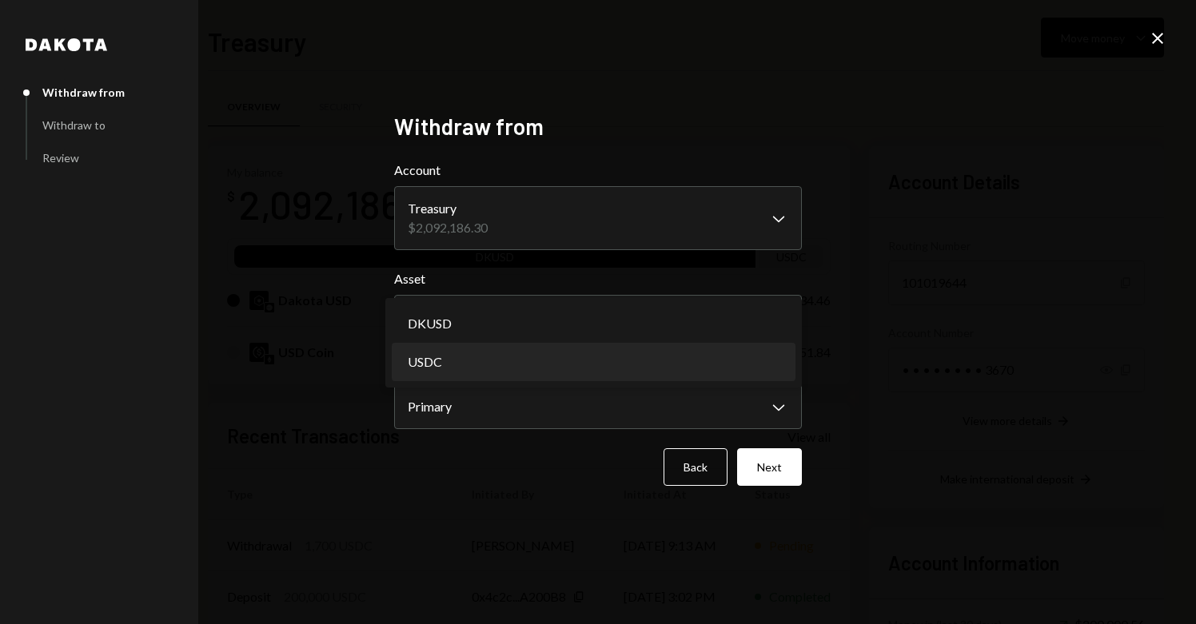
select select "****"
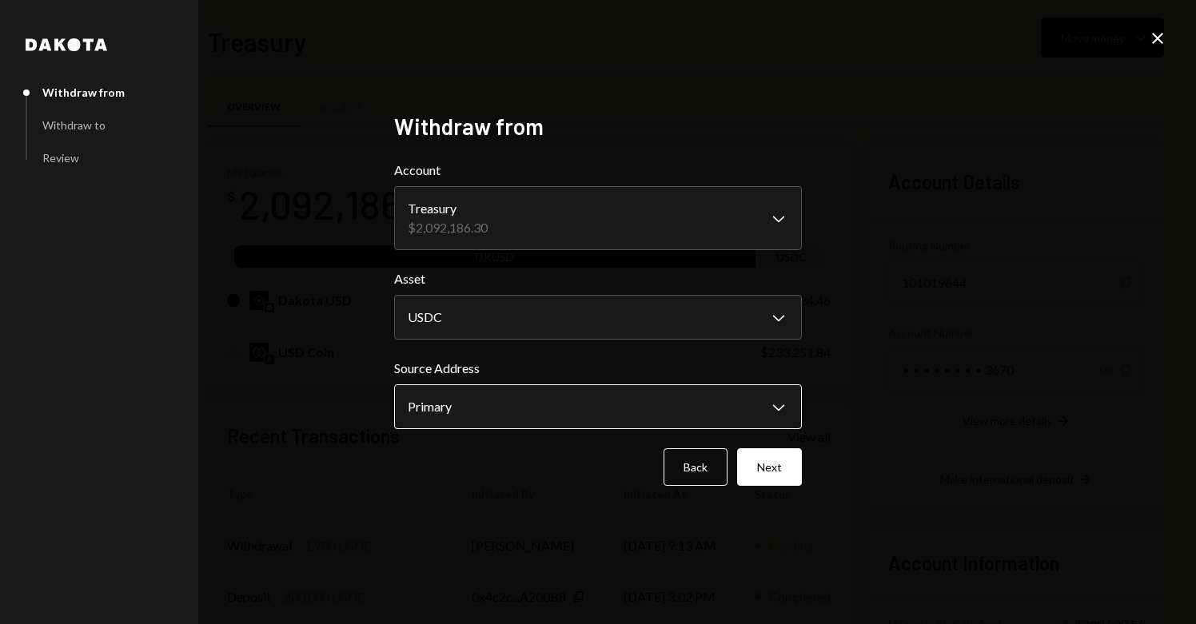
click at [520, 402] on body "M Meson Labs Caret Down Home Home Inbox Inbox Activities Transactions Accounts …" at bounding box center [598, 312] width 1196 height 624
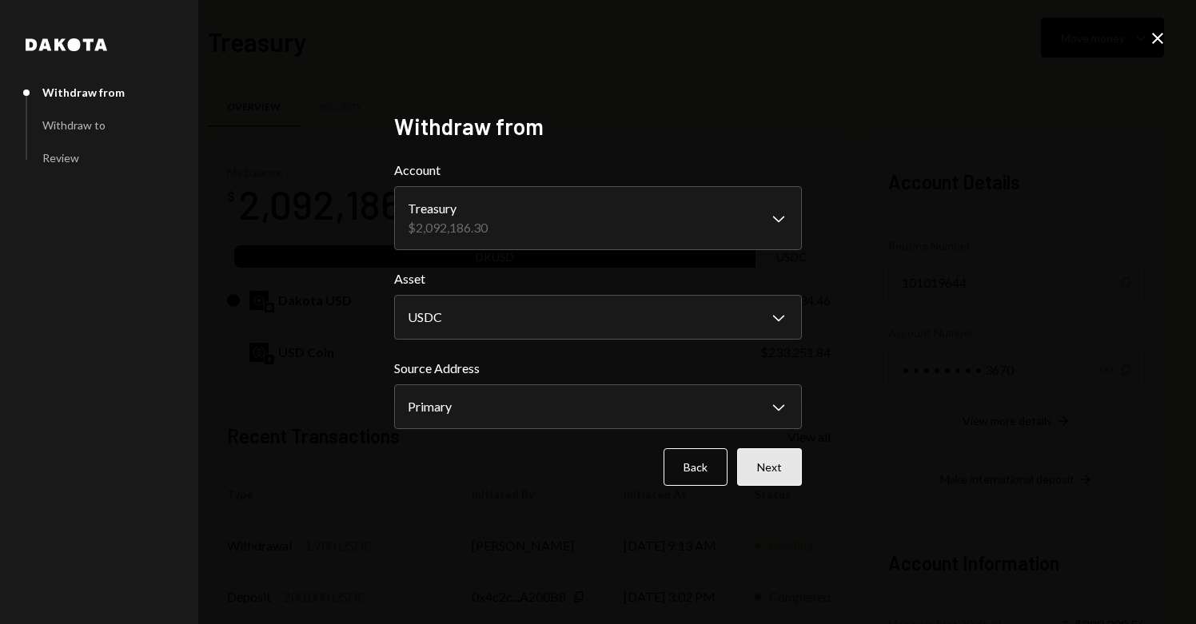
click at [791, 472] on button "Next" at bounding box center [769, 468] width 65 height 38
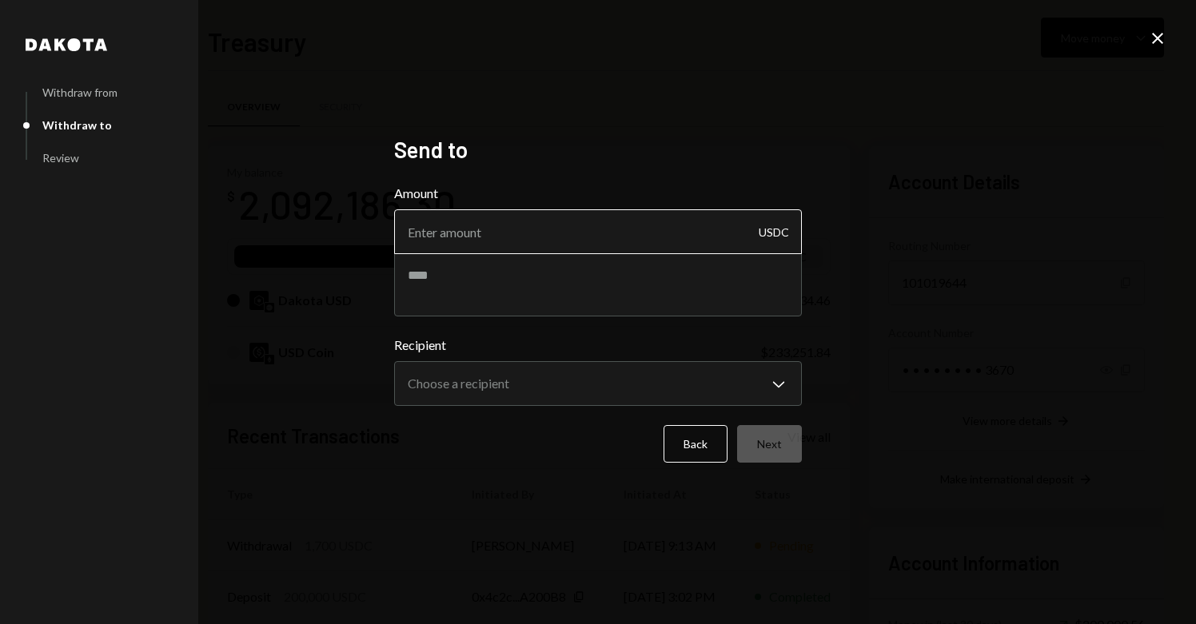
click at [547, 241] on input "Amount" at bounding box center [598, 231] width 408 height 45
type input "600"
click at [540, 298] on textarea at bounding box center [598, 285] width 408 height 64
click at [536, 280] on textarea "**********" at bounding box center [598, 285] width 408 height 64
type textarea "**********"
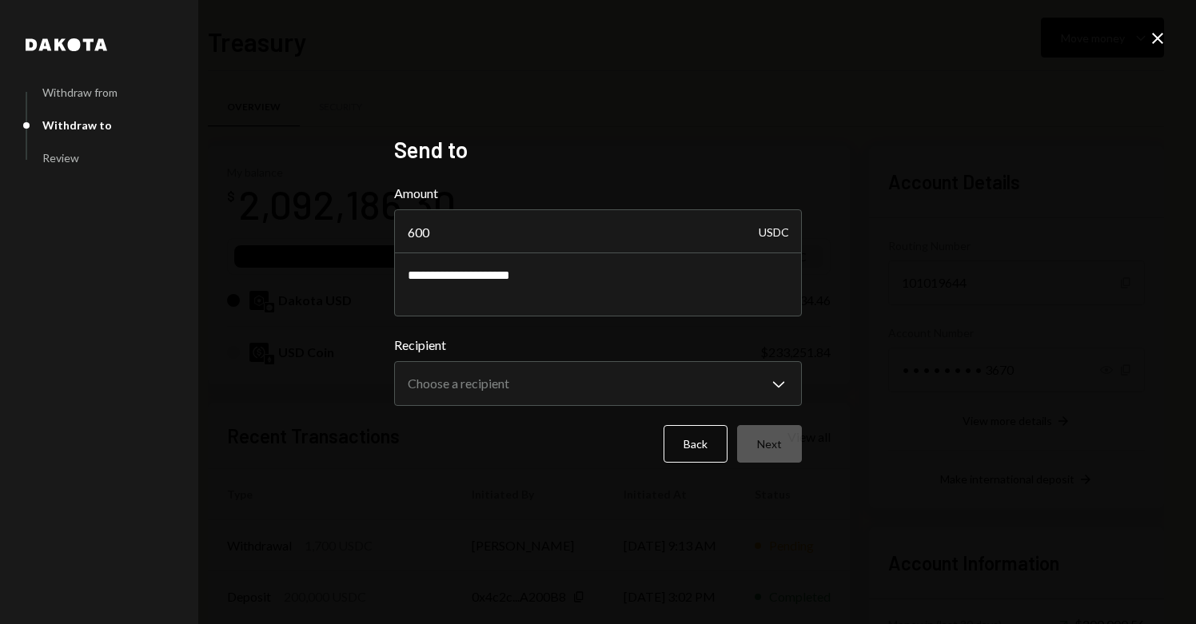
click at [500, 450] on div "Back Next" at bounding box center [598, 444] width 408 height 38
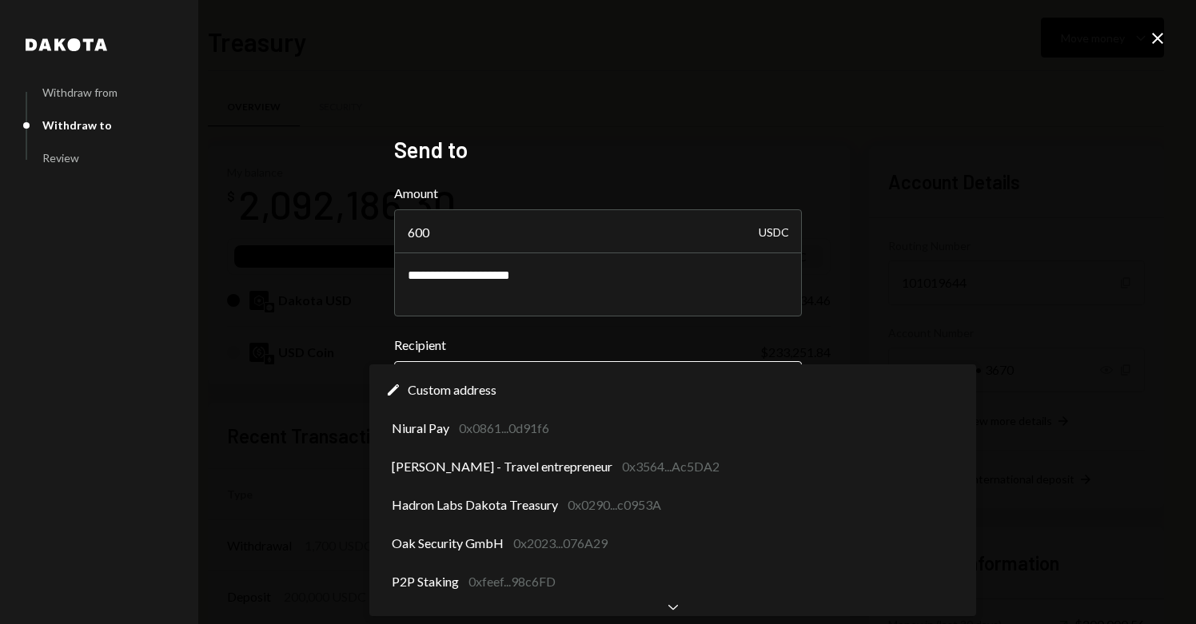
click at [520, 397] on body "M Meson Labs Caret Down Home Home Inbox Inbox Activities Transactions Accounts …" at bounding box center [598, 312] width 1196 height 624
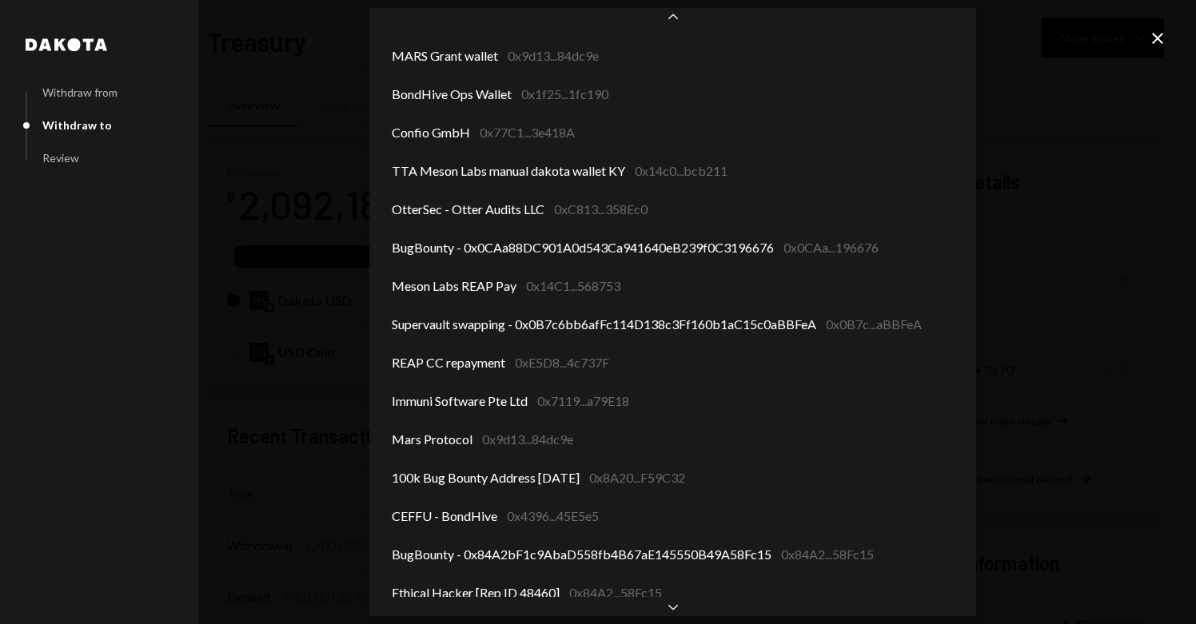
scroll to position [341, 0]
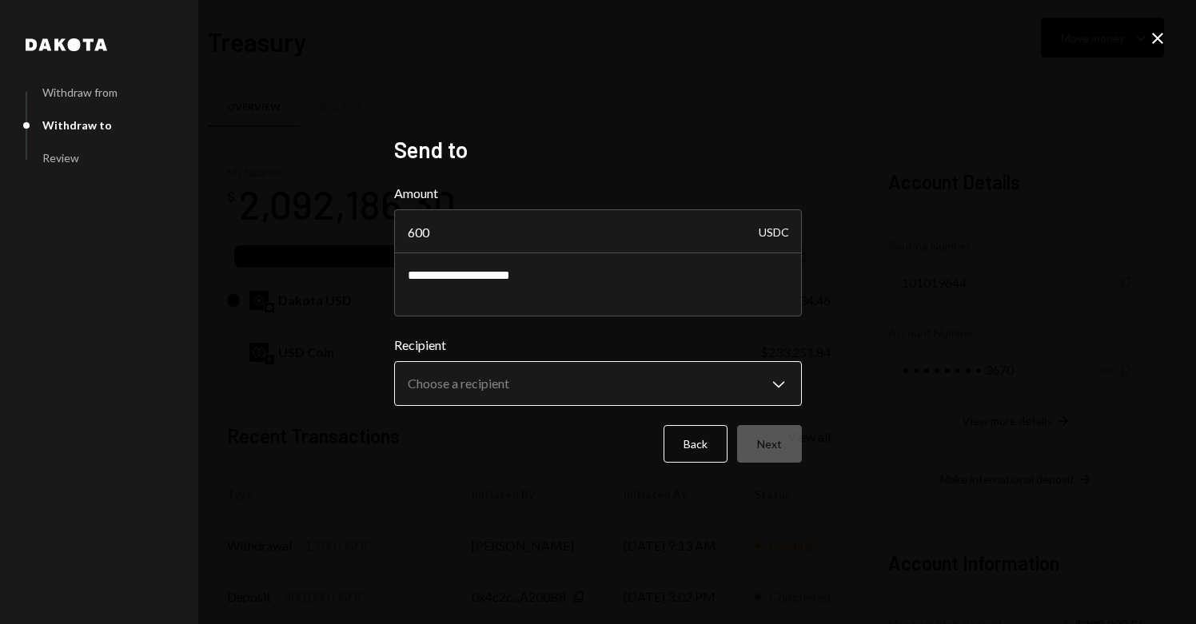
click at [566, 399] on body "M Meson Labs Caret Down Home Home Inbox Inbox Activities Transactions Accounts …" at bounding box center [598, 312] width 1196 height 624
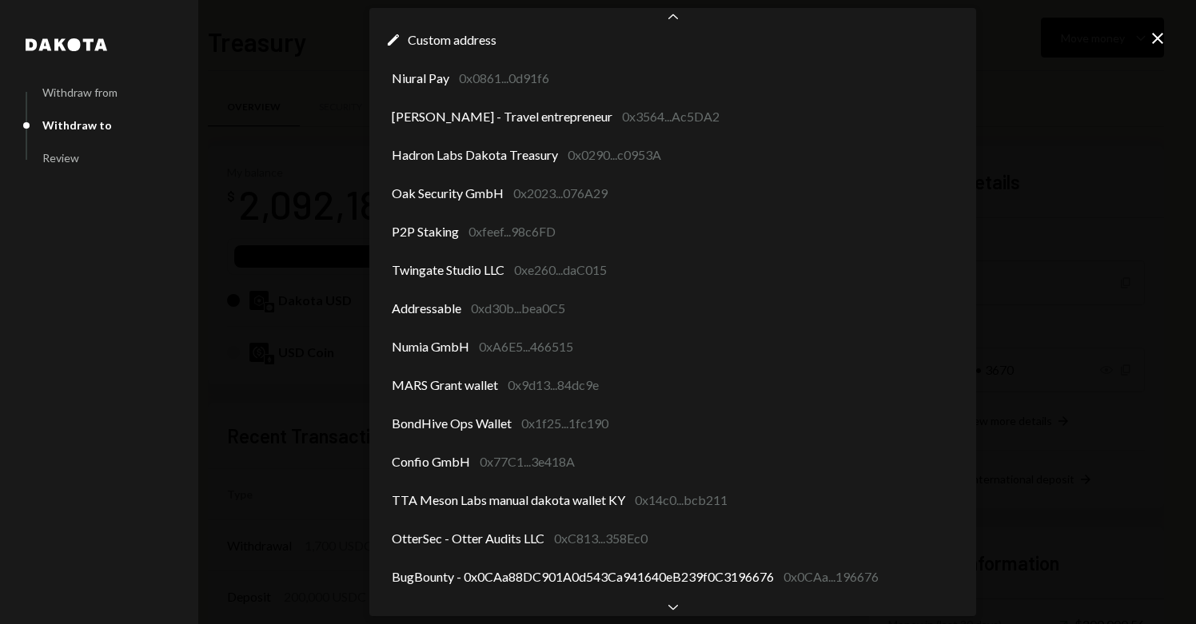
scroll to position [0, 0]
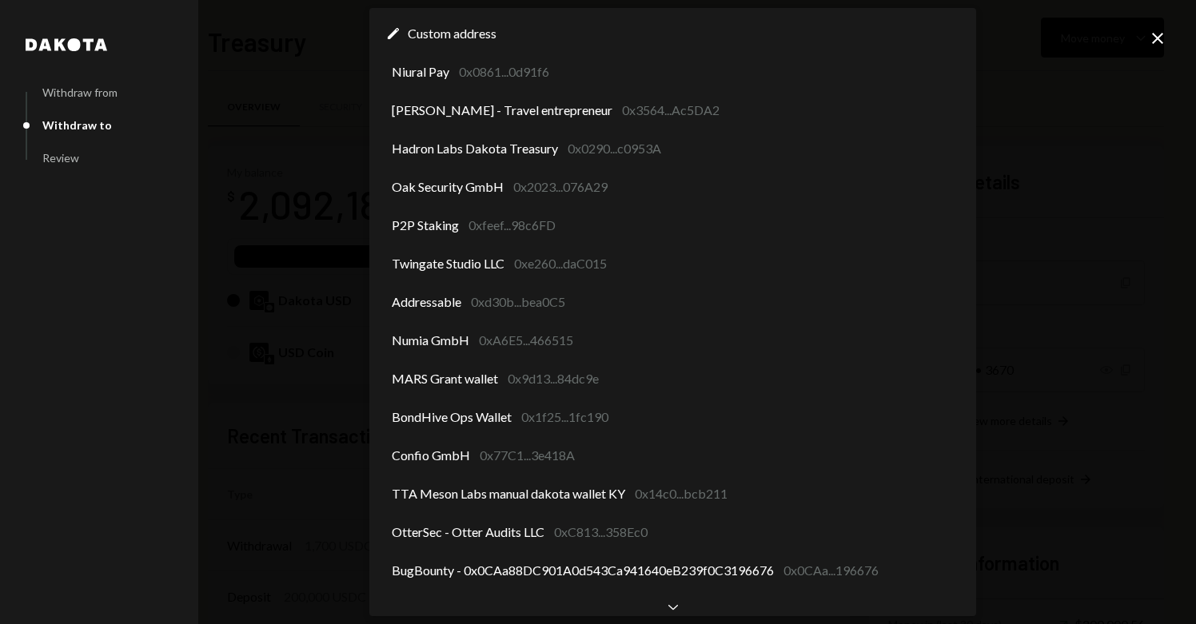
click at [1094, 386] on div "**********" at bounding box center [598, 312] width 1196 height 624
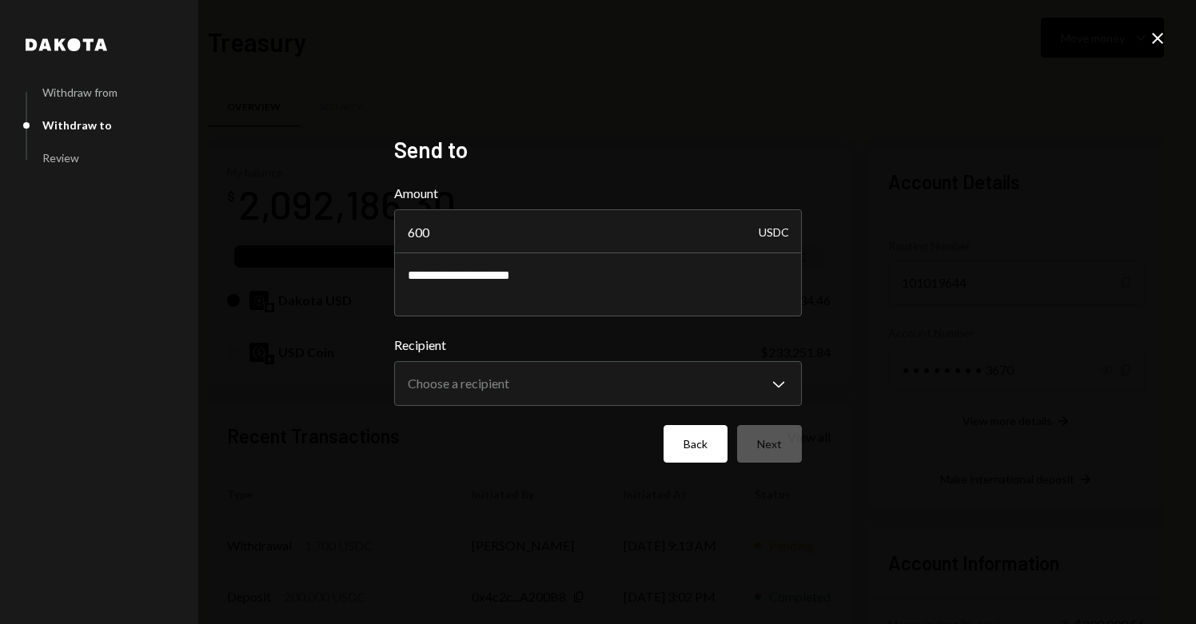
click at [684, 443] on button "Back" at bounding box center [696, 444] width 64 height 38
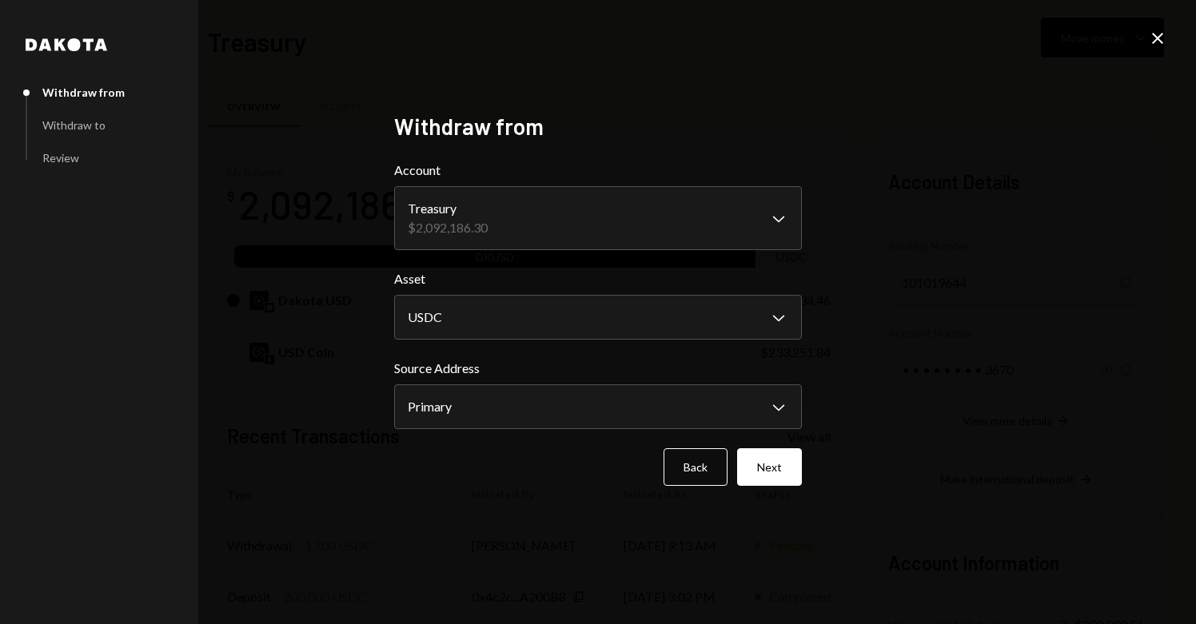
click at [1155, 42] on icon "Close" at bounding box center [1157, 38] width 19 height 19
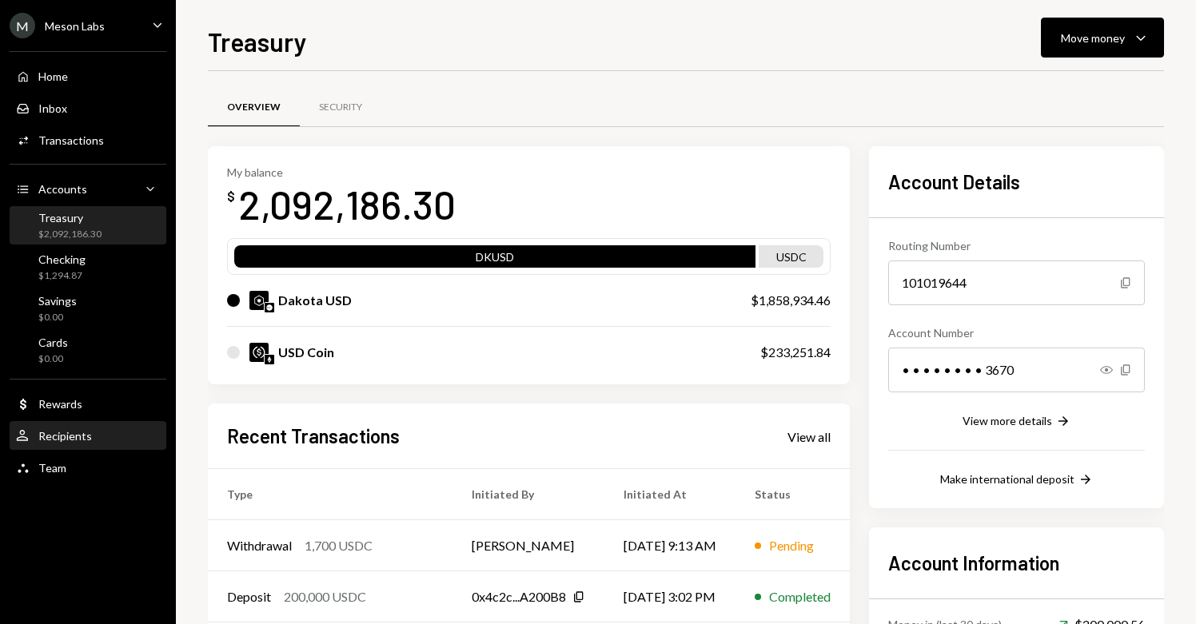
click at [94, 436] on div "User Recipients" at bounding box center [88, 436] width 144 height 14
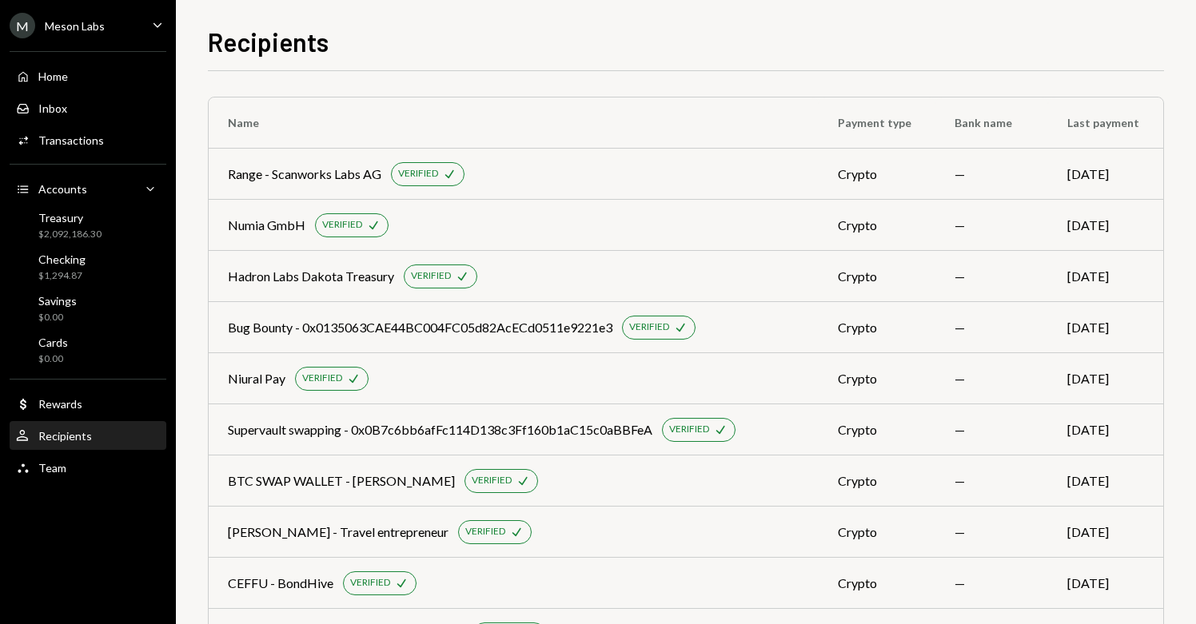
click at [47, 429] on div "Recipients" at bounding box center [65, 436] width 54 height 14
click at [78, 68] on div "Home Home" at bounding box center [88, 76] width 144 height 27
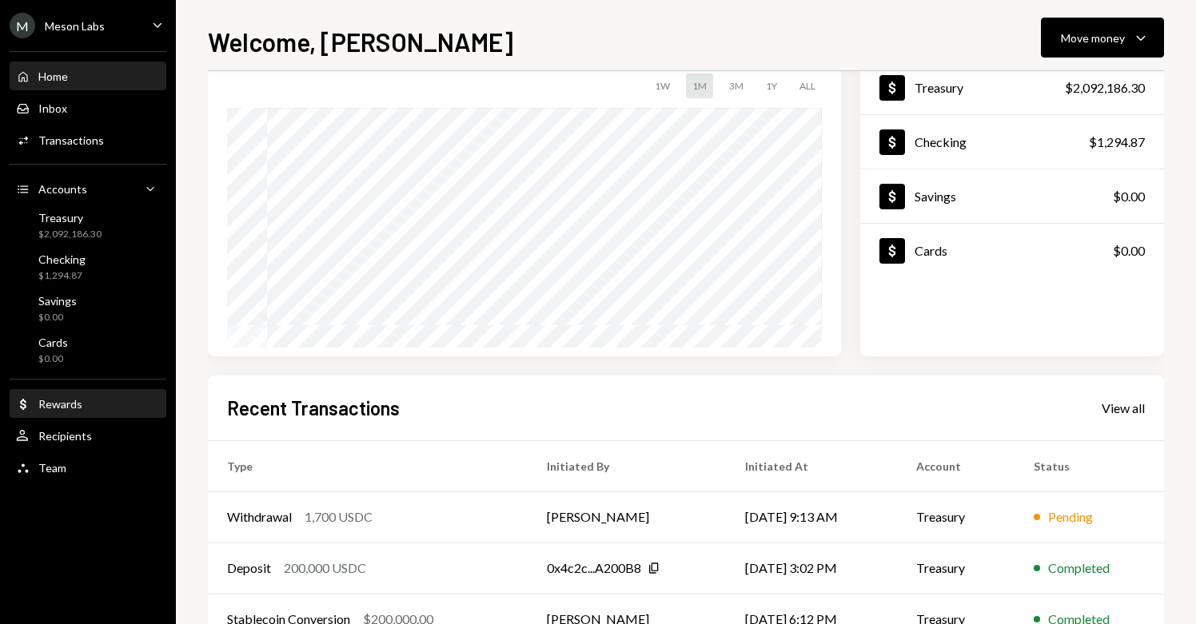
scroll to position [118, 0]
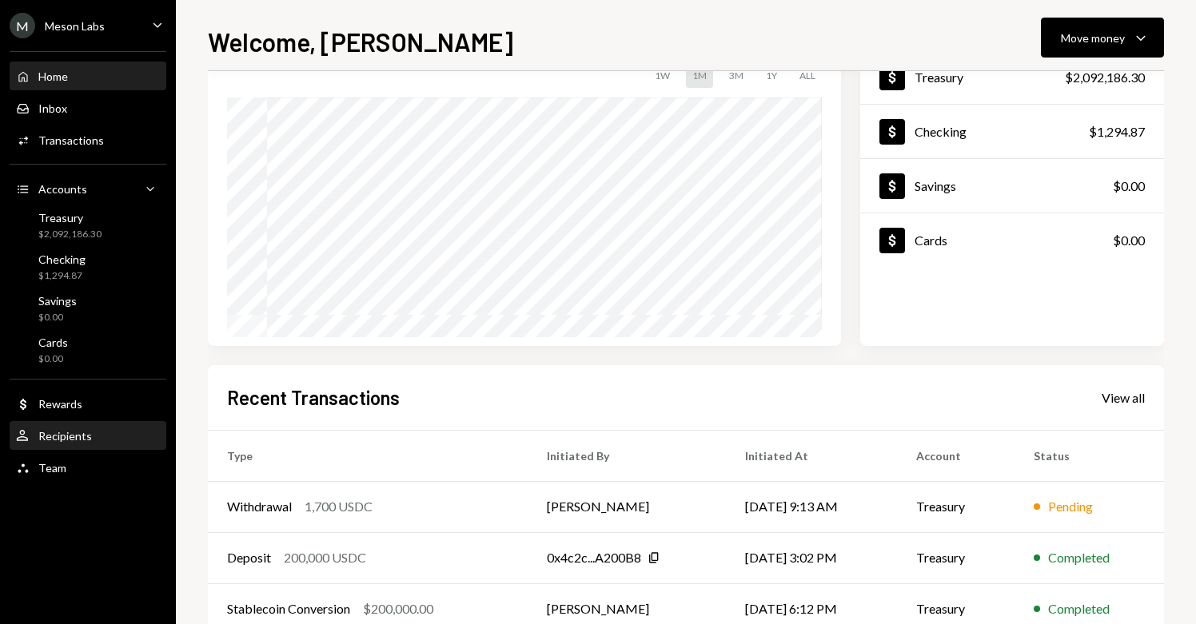
click at [72, 437] on div "Recipients" at bounding box center [65, 436] width 54 height 14
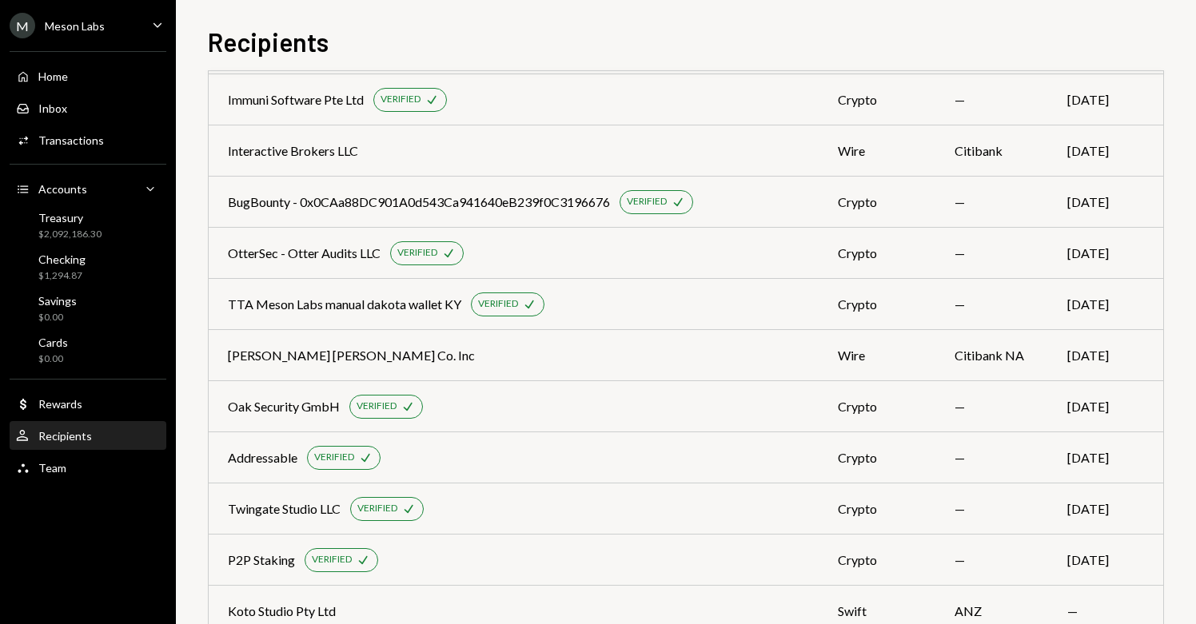
scroll to position [1298, 0]
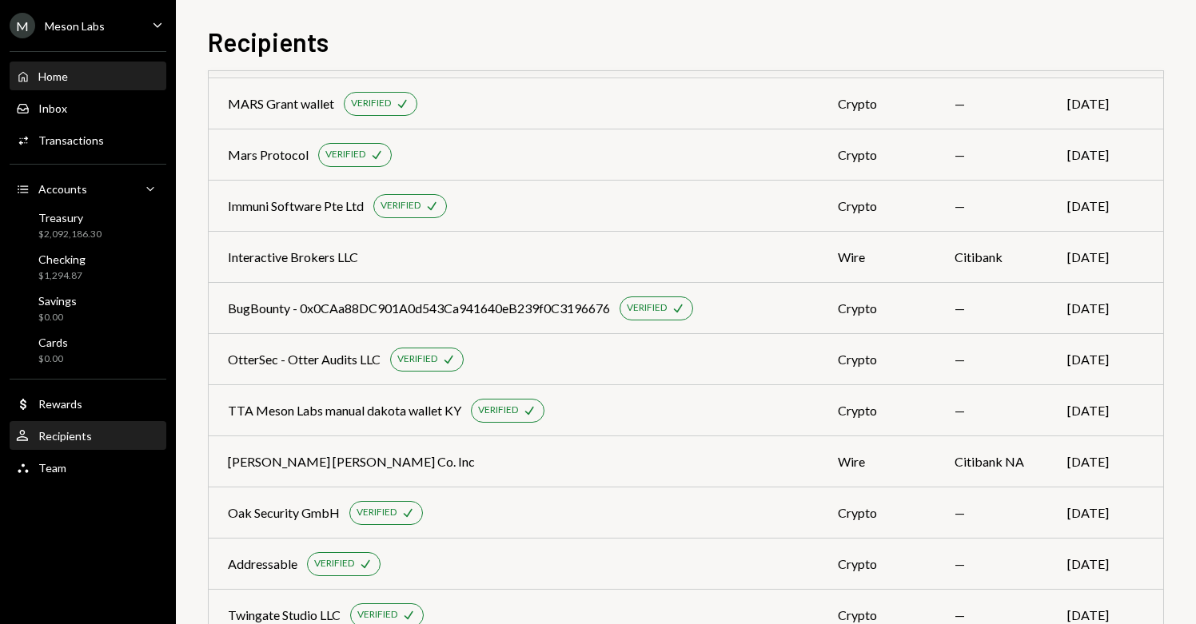
click at [80, 78] on div "Home Home" at bounding box center [88, 77] width 144 height 14
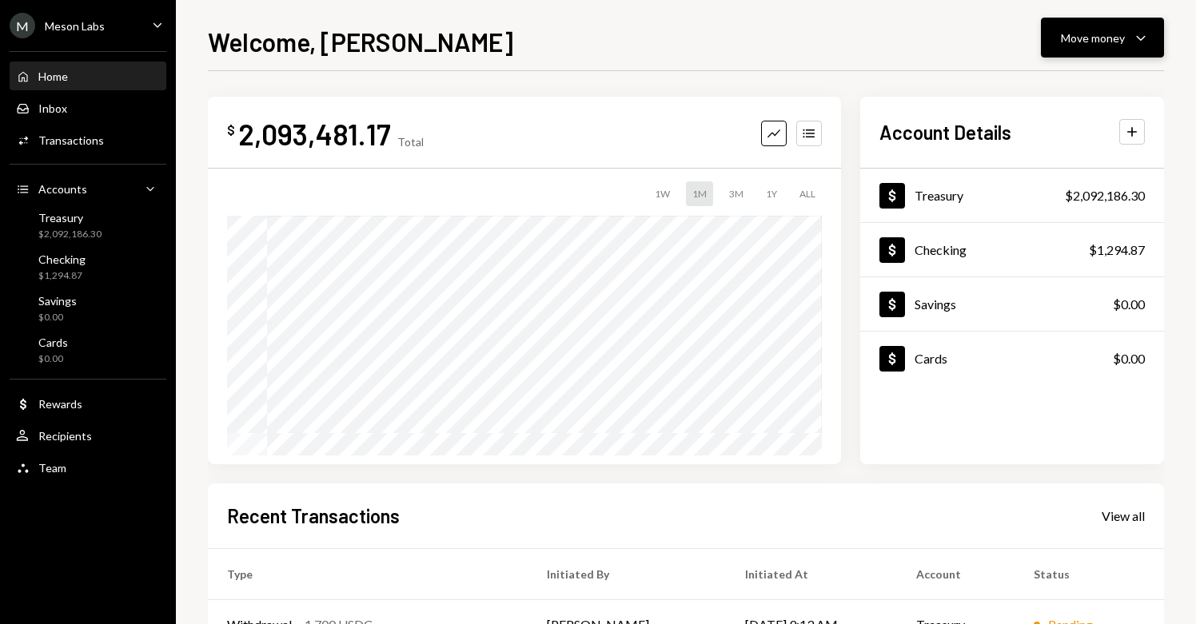
click at [1139, 49] on button "Move money Caret Down" at bounding box center [1102, 38] width 123 height 40
click at [733, 45] on div "Welcome, Lize-Mari Move money Caret Down" at bounding box center [686, 39] width 956 height 35
click at [74, 438] on div "Recipients" at bounding box center [65, 436] width 54 height 14
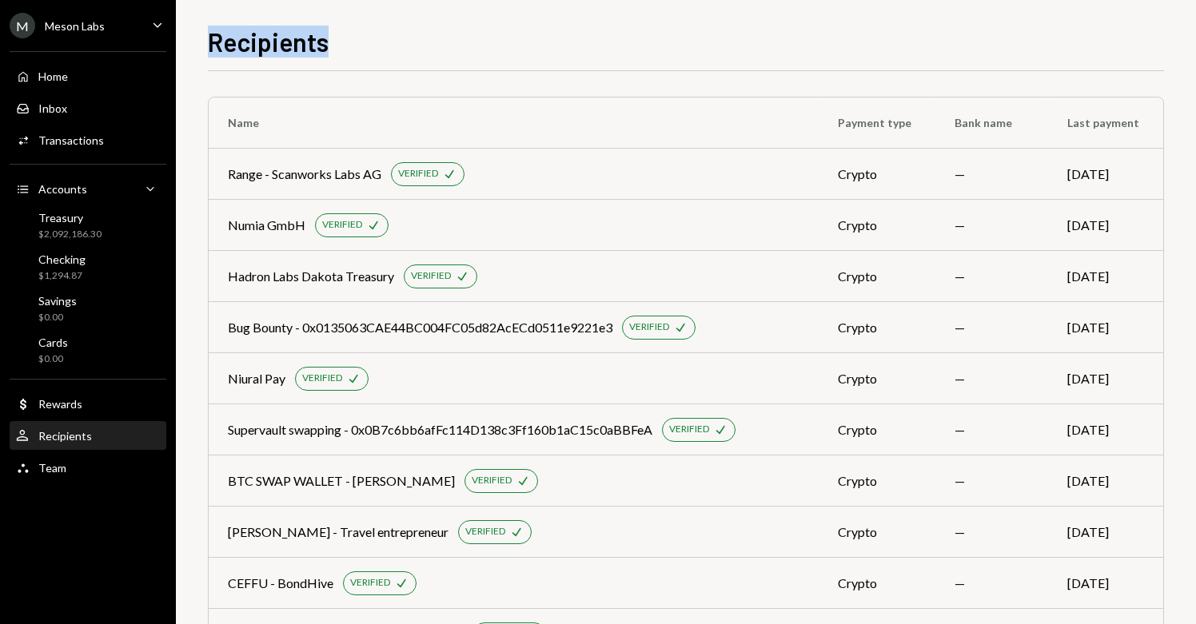
click at [317, 51] on h1 "Recipients" at bounding box center [268, 42] width 121 height 32
click at [500, 47] on div "Recipients" at bounding box center [686, 39] width 956 height 35
click at [261, 41] on h1 "Recipients" at bounding box center [268, 42] width 121 height 32
click at [1038, 48] on div "Recipients" at bounding box center [686, 39] width 956 height 35
click at [76, 83] on div "Home Home" at bounding box center [88, 76] width 144 height 27
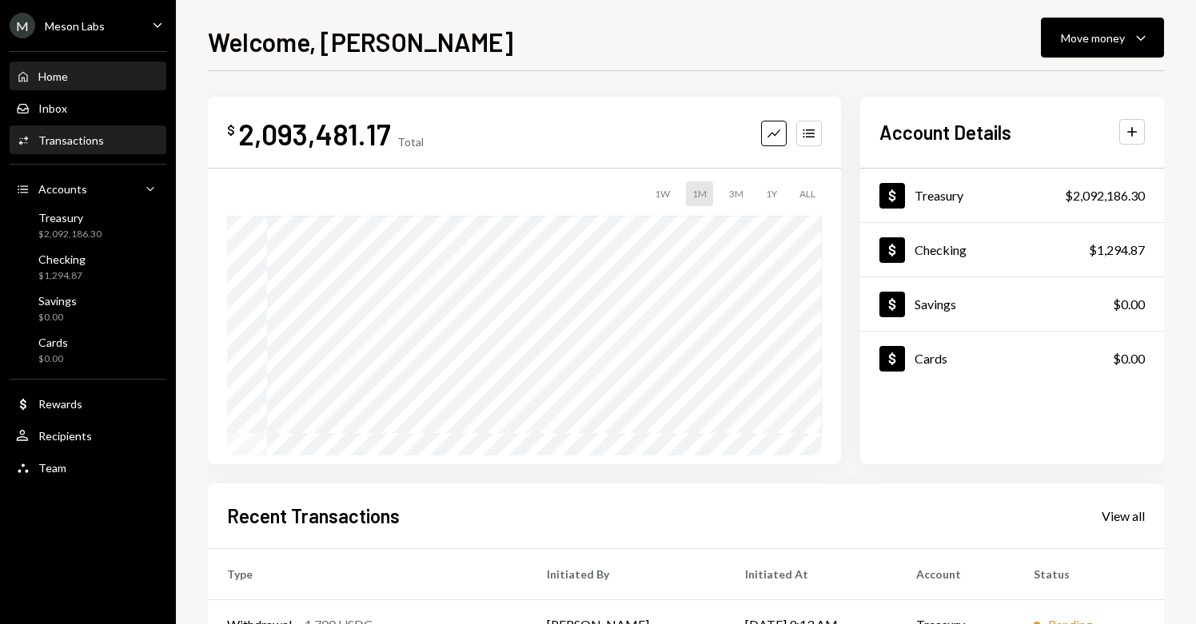
click at [82, 134] on div "Transactions" at bounding box center [71, 141] width 66 height 14
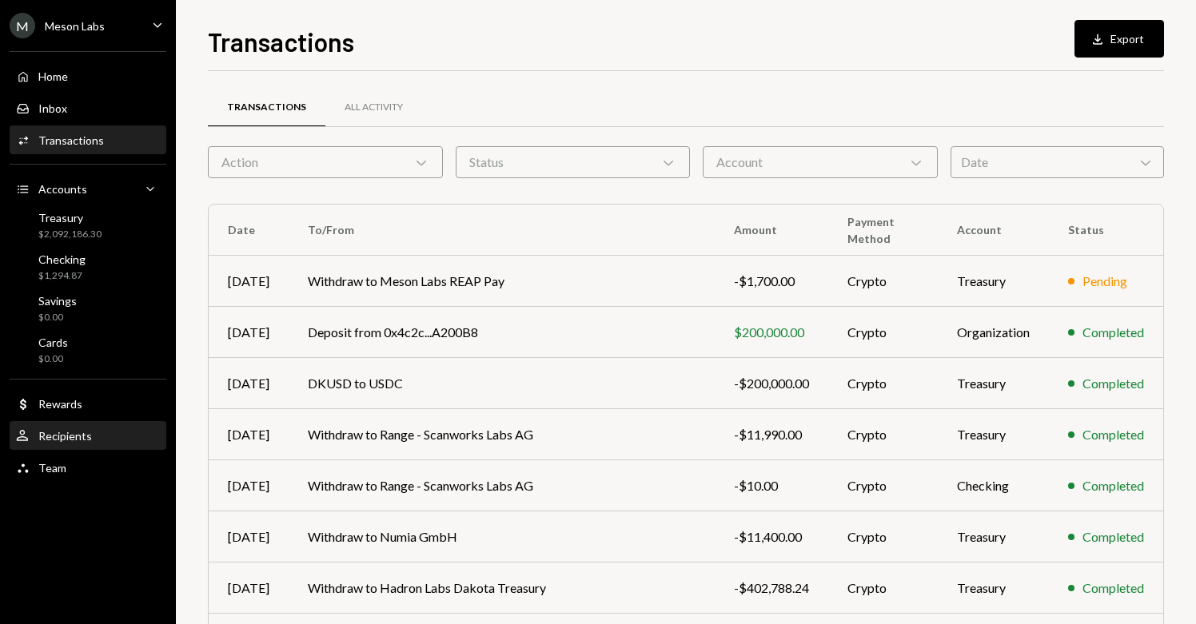
click at [91, 448] on div "User Recipients" at bounding box center [88, 436] width 144 height 27
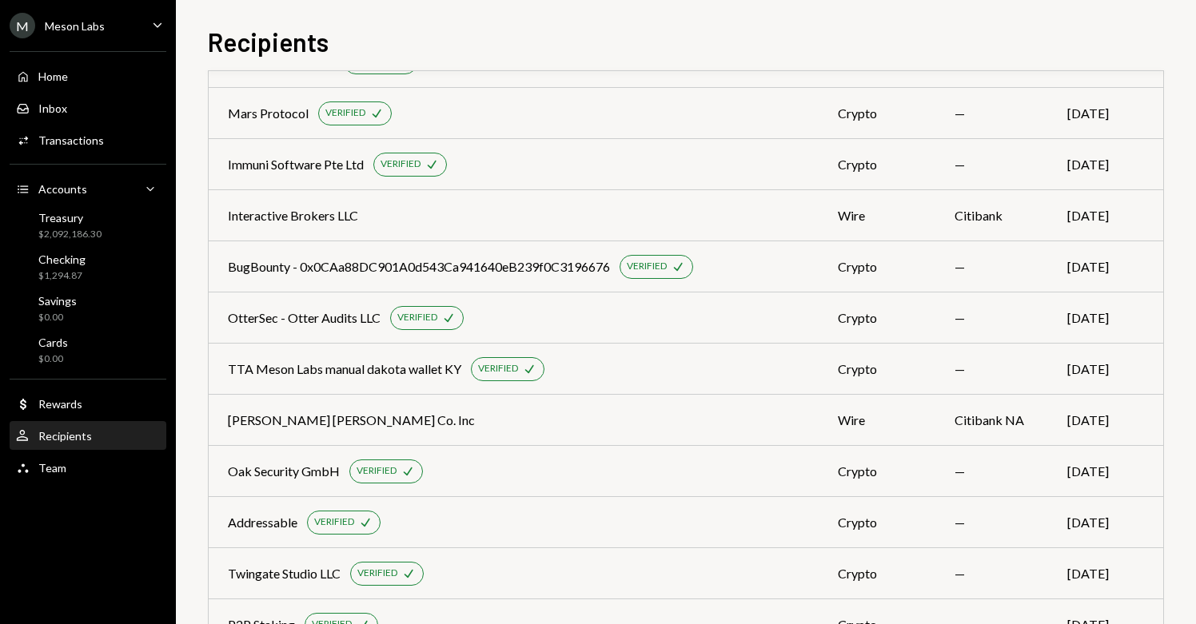
scroll to position [1450, 0]
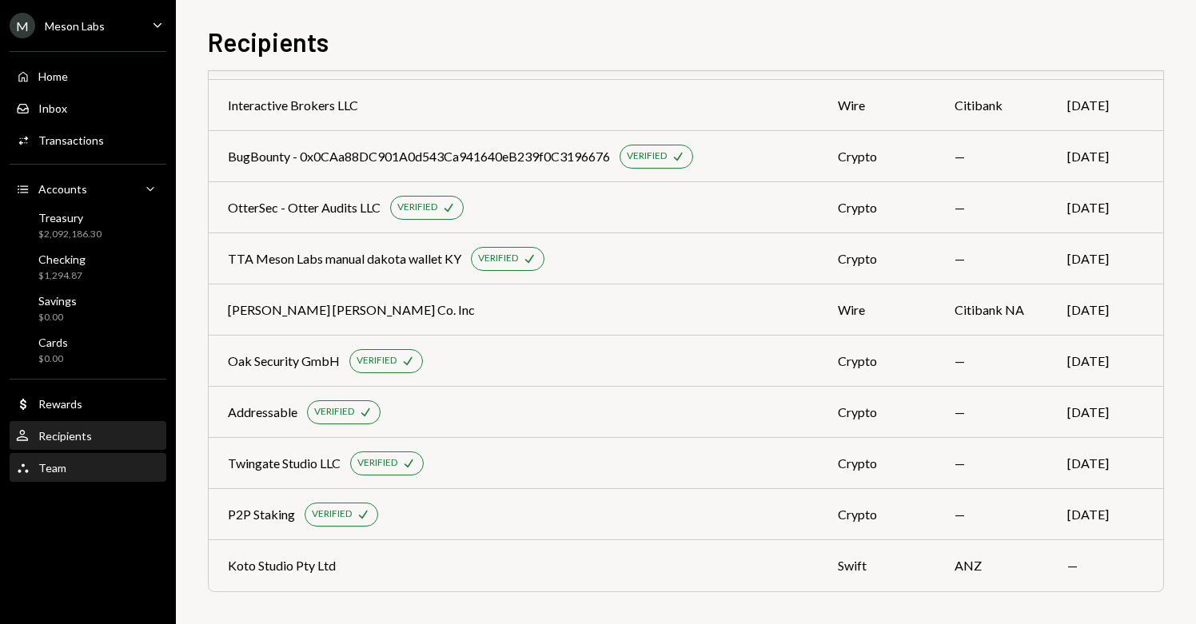
click at [61, 468] on div "Team" at bounding box center [52, 468] width 28 height 14
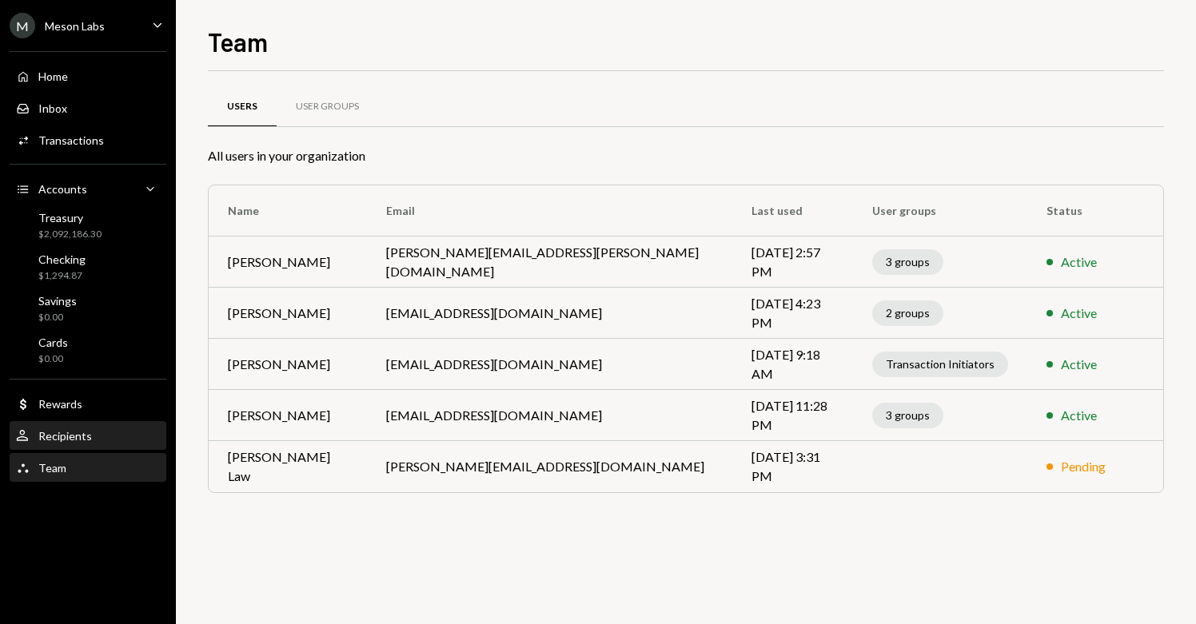
click at [72, 437] on div "Recipients" at bounding box center [65, 436] width 54 height 14
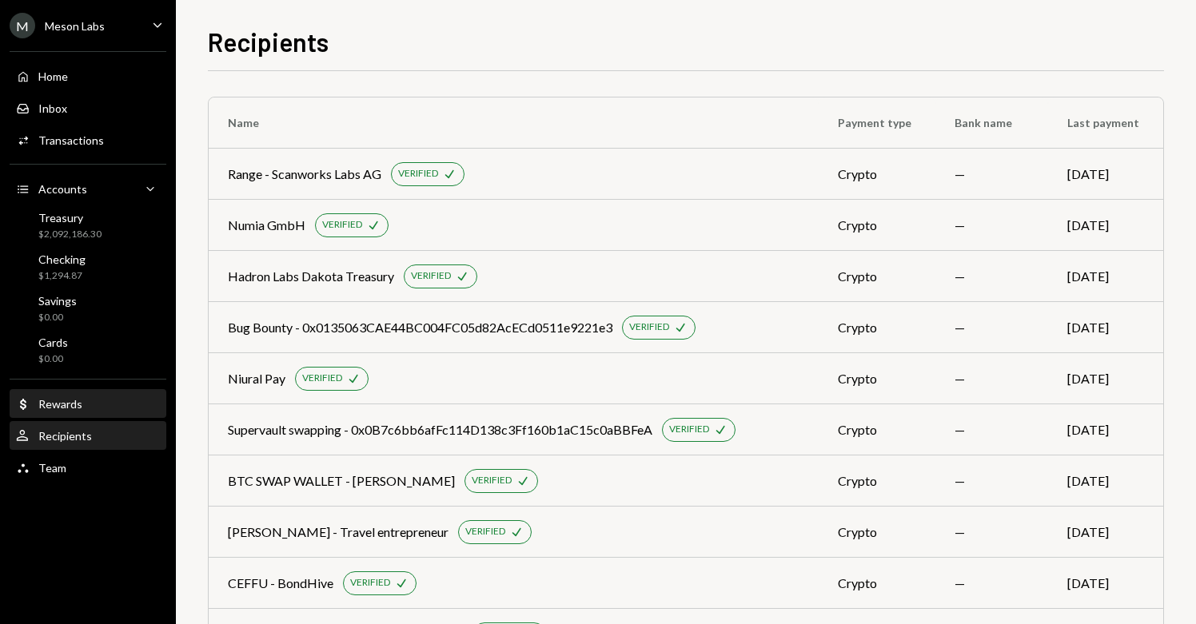
click at [77, 403] on div "Rewards" at bounding box center [60, 404] width 44 height 14
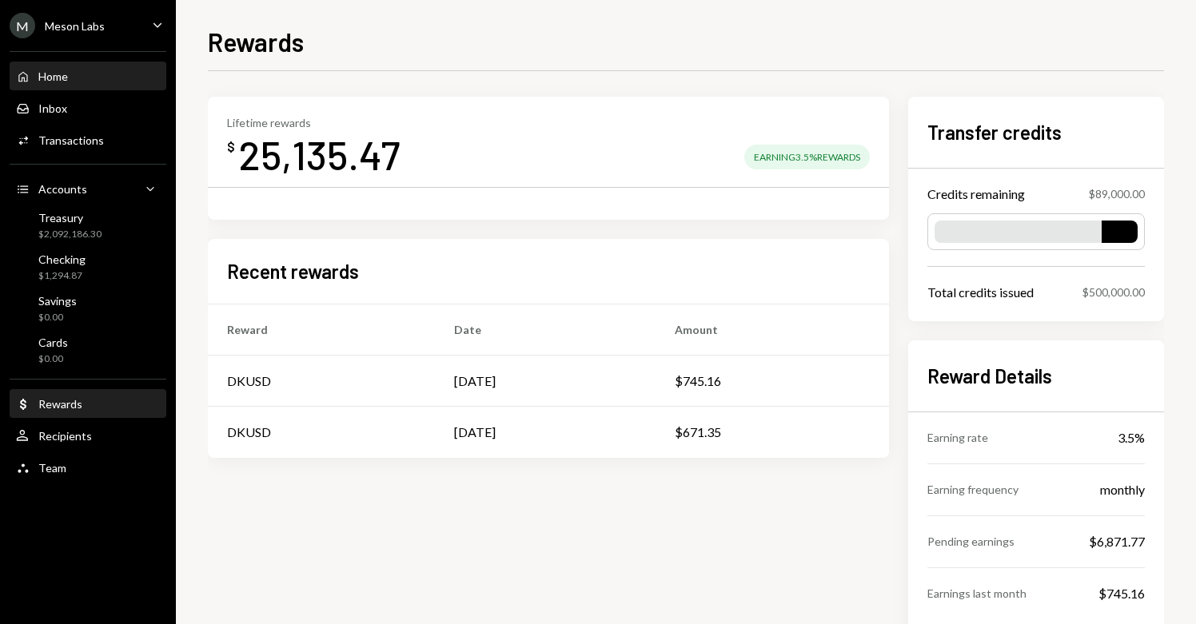
click at [74, 83] on div "Home Home" at bounding box center [88, 76] width 144 height 27
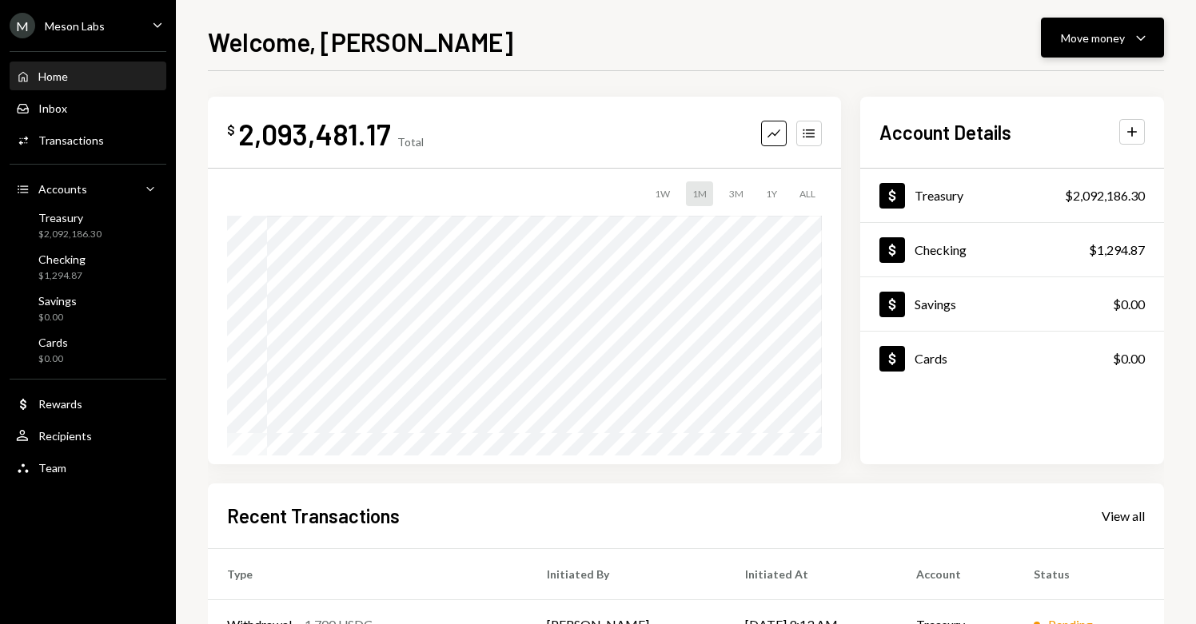
click at [1126, 31] on div "Move money Caret Down" at bounding box center [1102, 37] width 83 height 19
click at [93, 440] on div "User Recipients" at bounding box center [88, 436] width 144 height 14
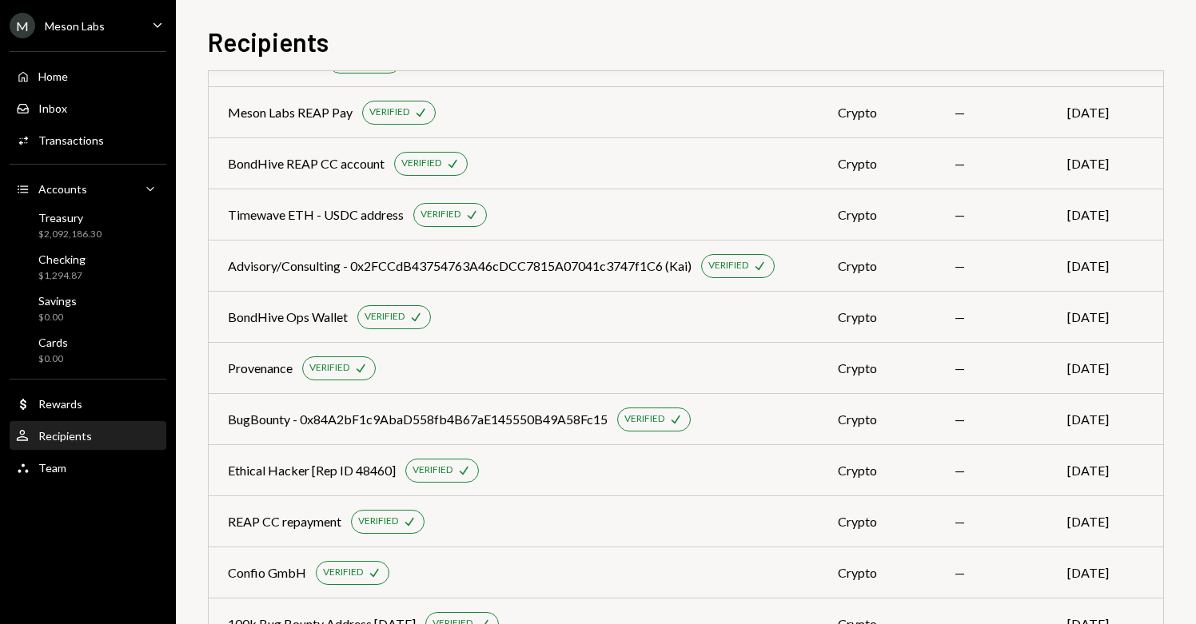
scroll to position [726, 0]
click at [299, 301] on td "BondHive Ops Wallet VERIFIED Check" at bounding box center [514, 318] width 610 height 51
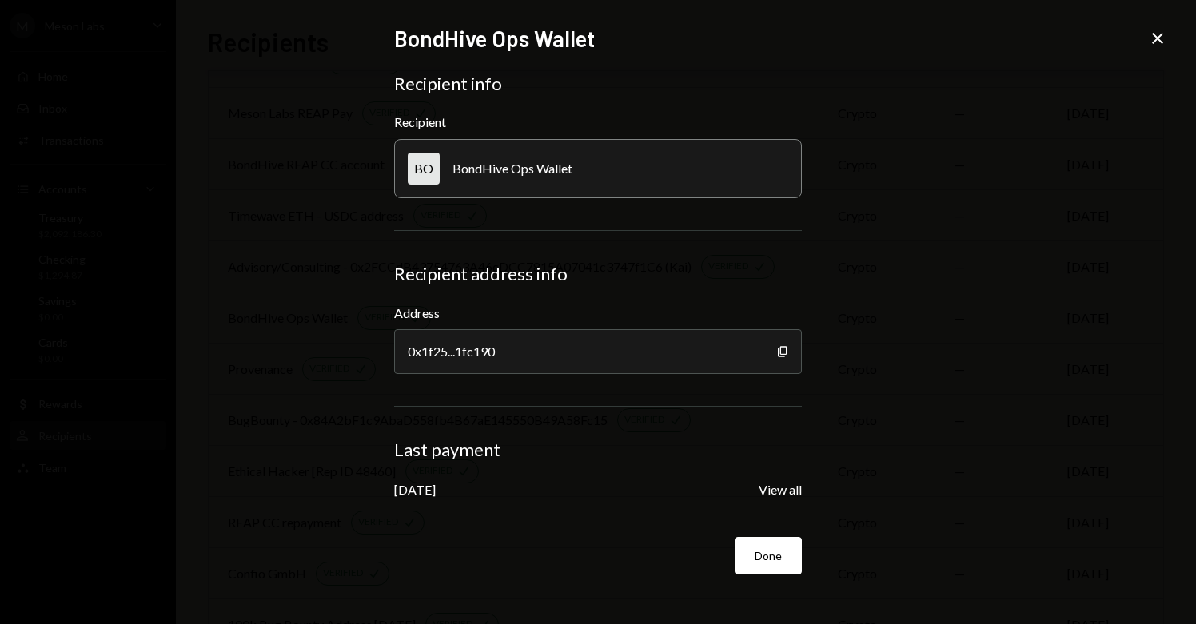
click at [1166, 38] on icon "Close" at bounding box center [1157, 38] width 19 height 19
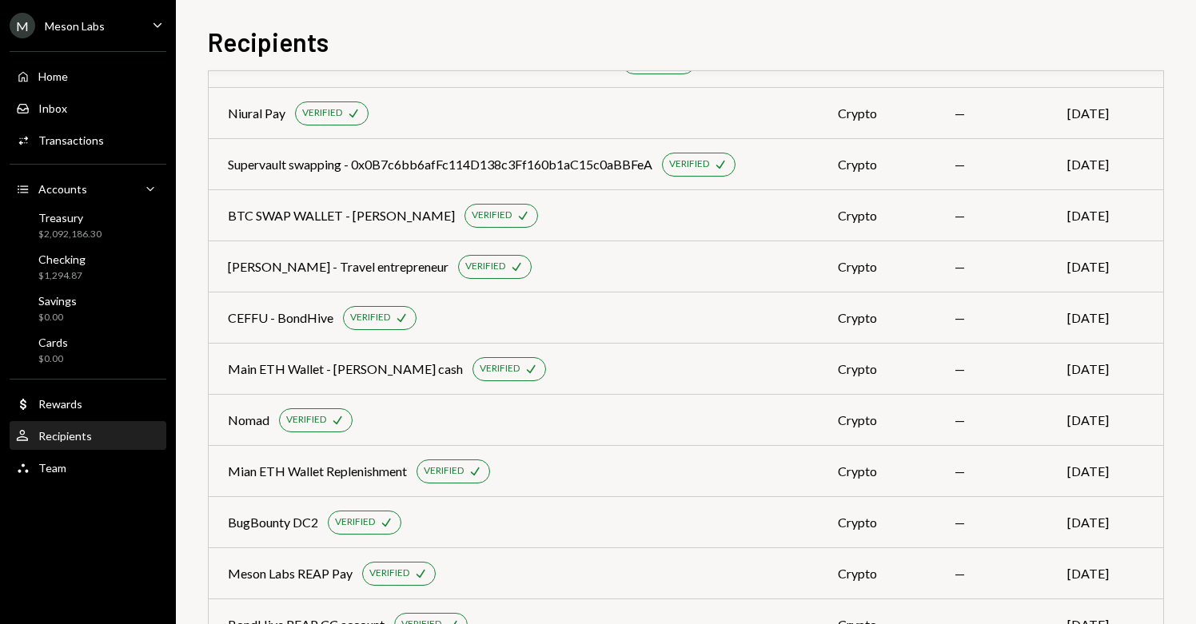
scroll to position [0, 0]
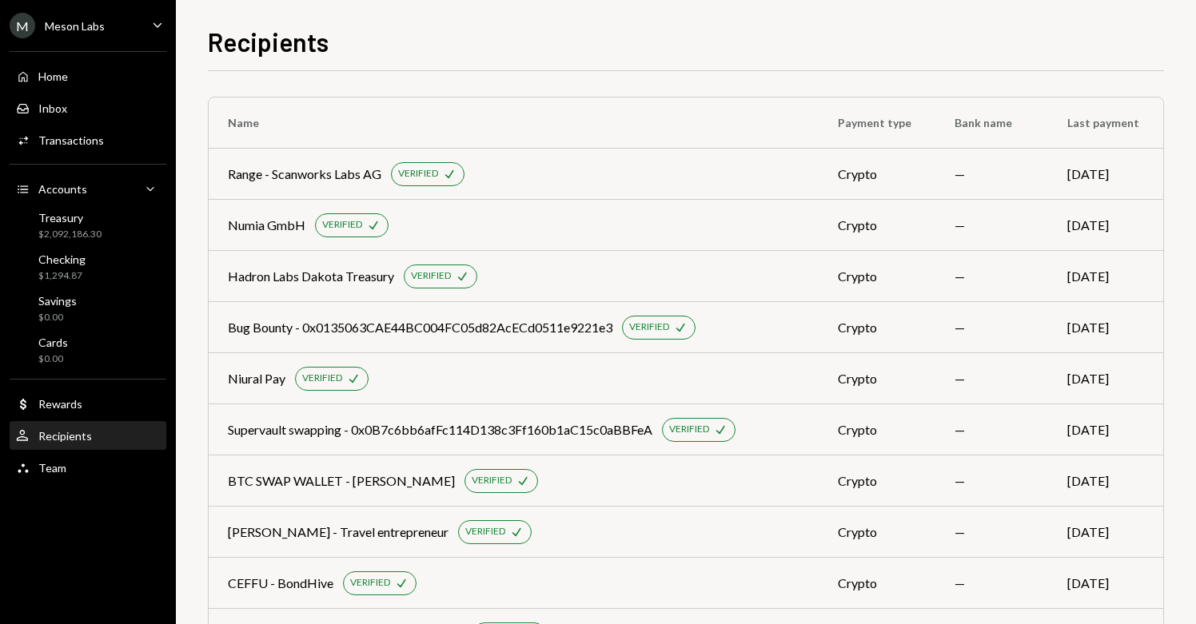
click at [302, 45] on h1 "Recipients" at bounding box center [268, 42] width 121 height 32
click at [73, 473] on div "Team Team" at bounding box center [88, 468] width 144 height 14
